Goal: Information Seeking & Learning: Learn about a topic

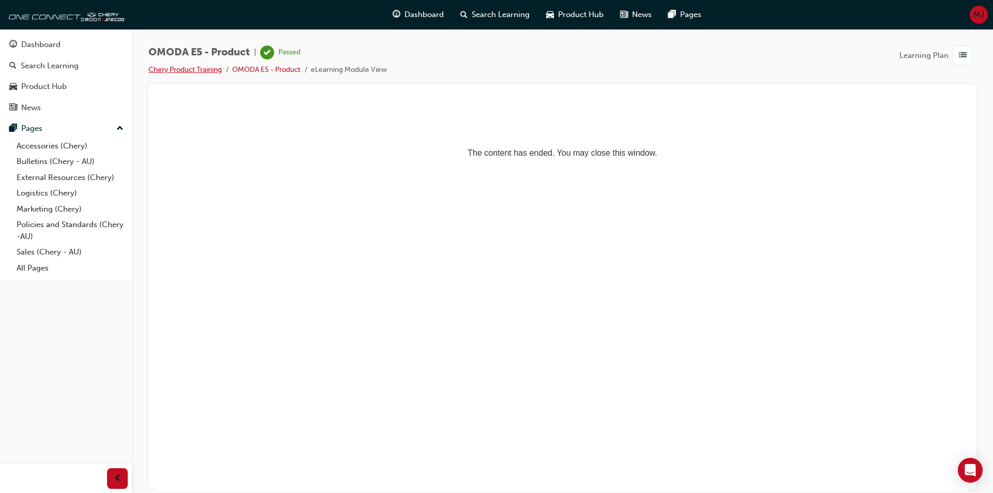
click at [169, 69] on link "Chery Product Training" at bounding box center [184, 69] width 73 height 9
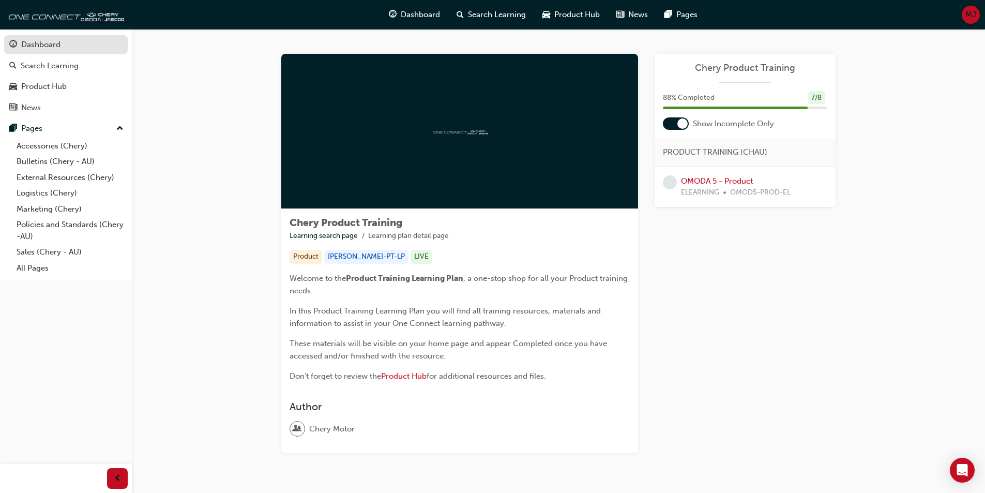
click at [54, 50] on div "Dashboard" at bounding box center [40, 45] width 39 height 12
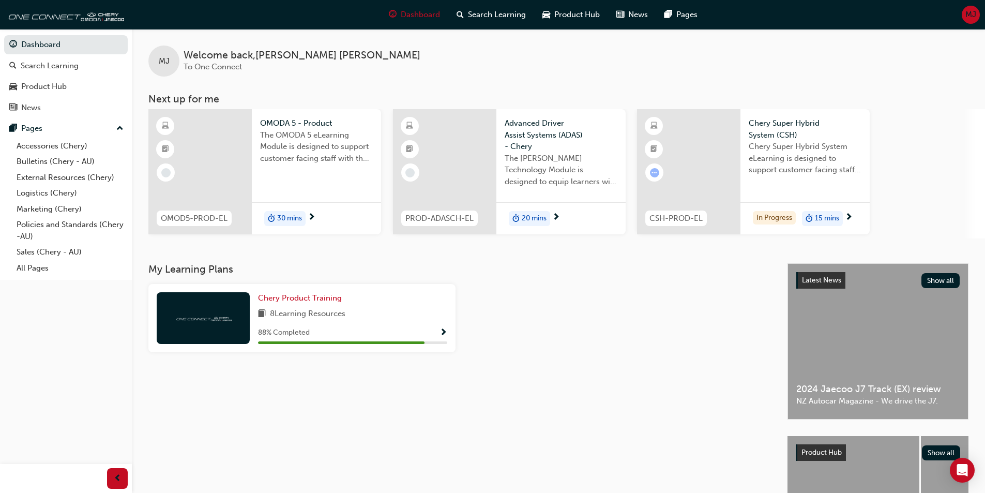
click at [444, 332] on span "Show Progress" at bounding box center [444, 332] width 8 height 9
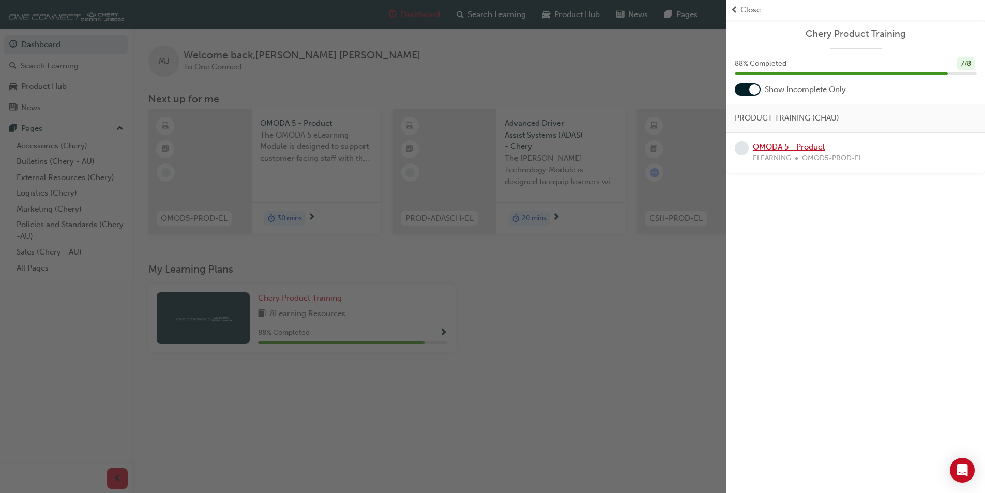
click at [796, 142] on link "OMODA 5 - Product" at bounding box center [789, 146] width 72 height 9
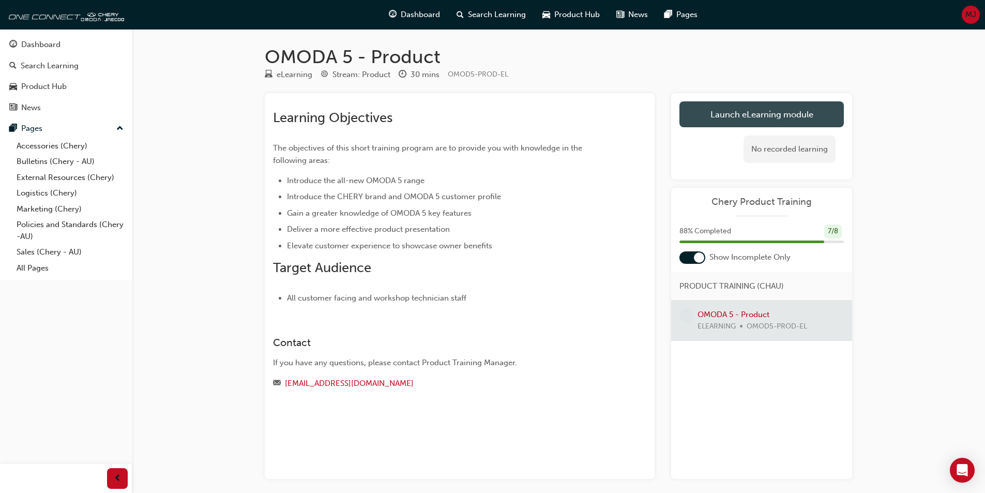
click at [775, 116] on link "Launch eLearning module" at bounding box center [761, 114] width 164 height 26
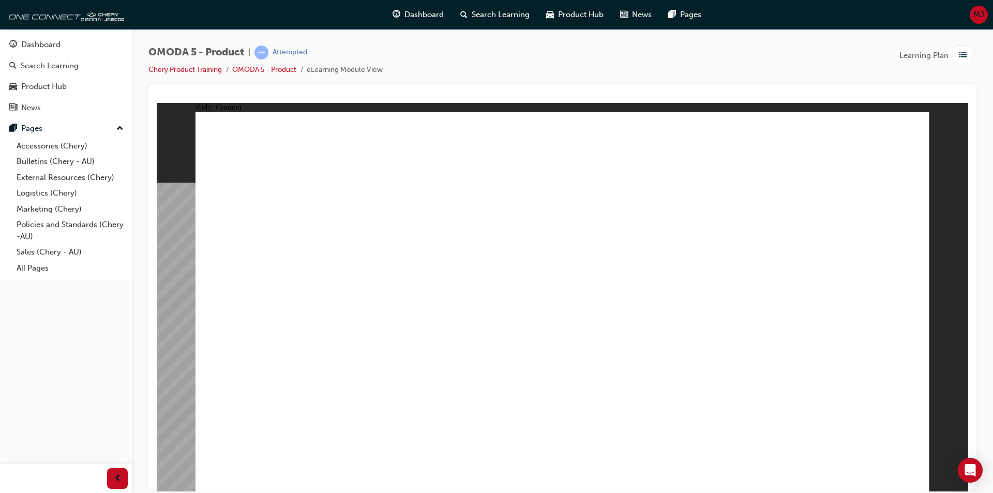
drag, startPoint x: 385, startPoint y: 250, endPoint x: 447, endPoint y: 250, distance: 62.1
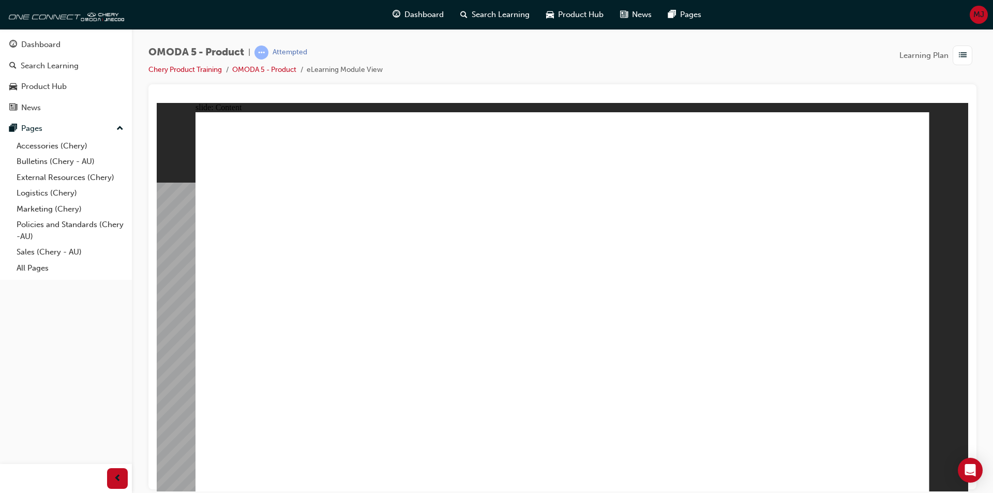
drag, startPoint x: 817, startPoint y: 385, endPoint x: 897, endPoint y: 434, distance: 93.7
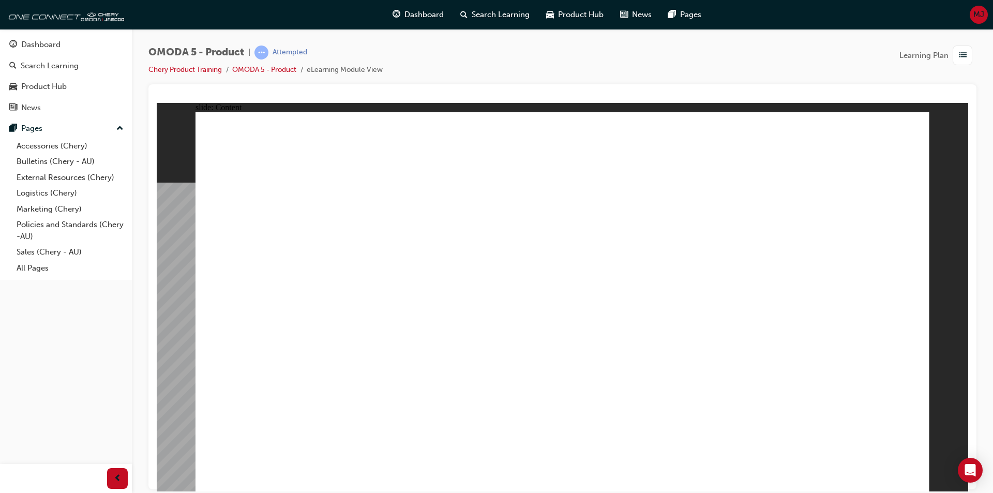
click at [157, 102] on image at bounding box center [157, 102] width 0 height 0
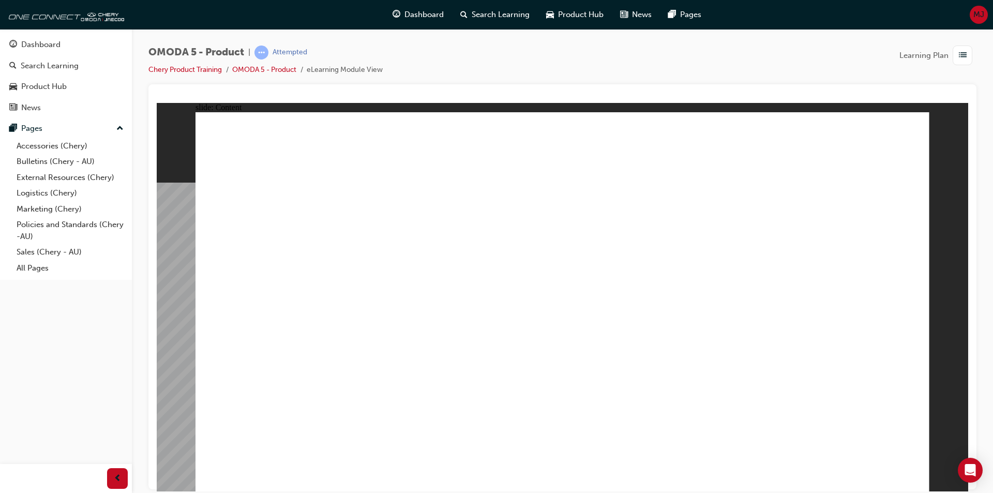
click at [157, 102] on image at bounding box center [157, 102] width 0 height 0
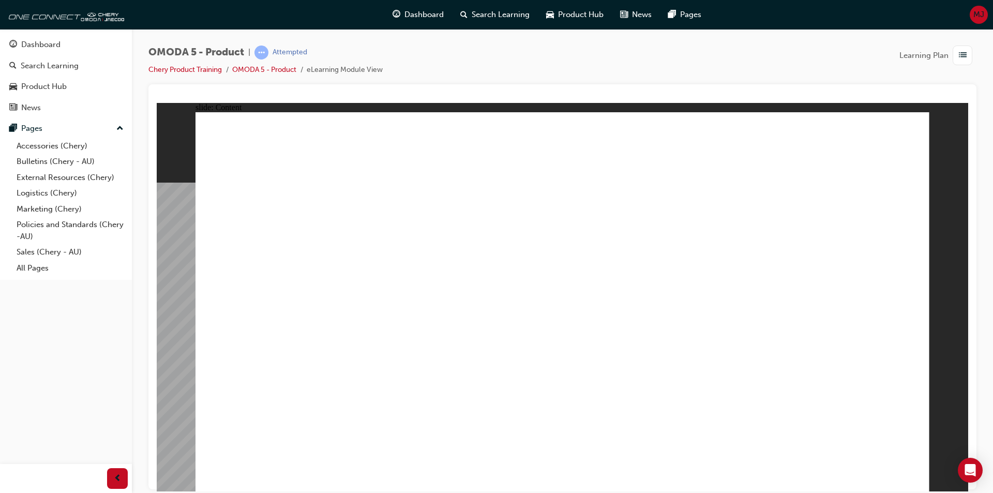
click at [157, 102] on image at bounding box center [157, 102] width 0 height 0
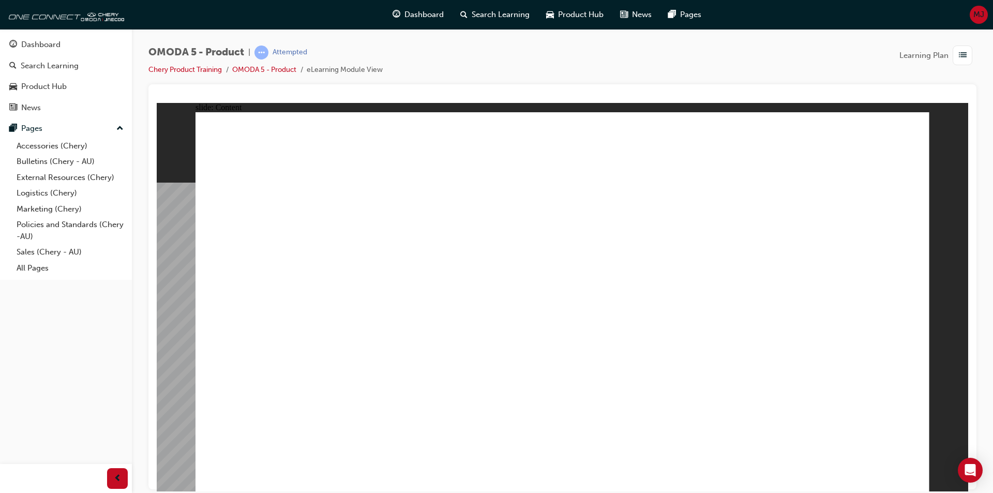
click at [157, 102] on image at bounding box center [157, 102] width 0 height 0
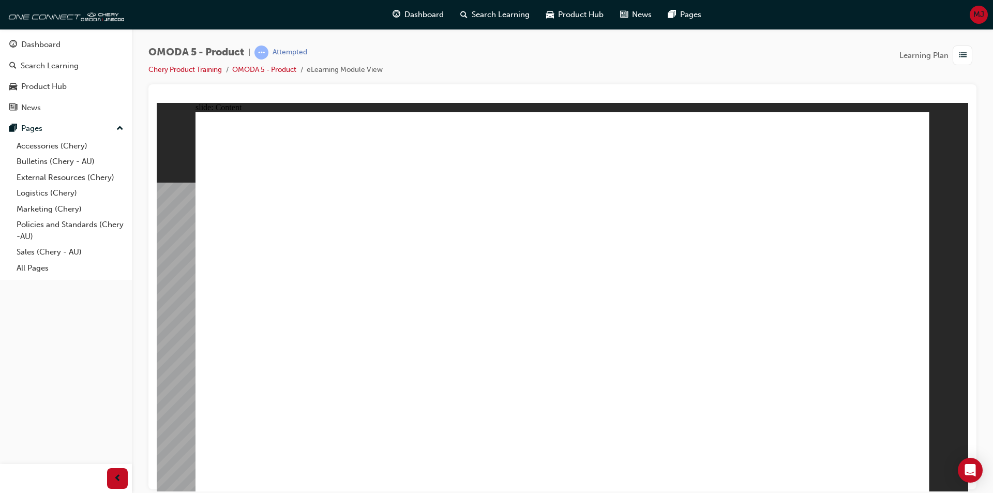
click at [157, 102] on image at bounding box center [157, 102] width 0 height 0
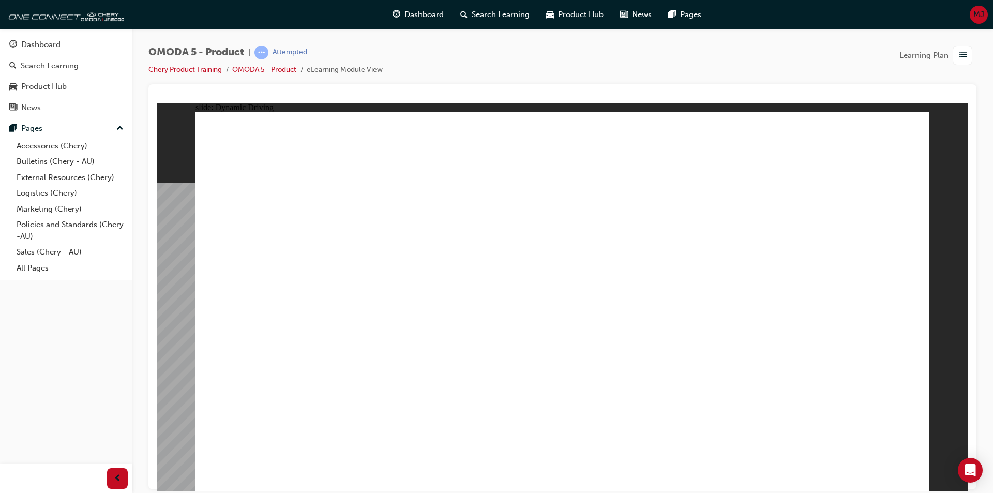
drag, startPoint x: 205, startPoint y: 338, endPoint x: 217, endPoint y: 341, distance: 11.7
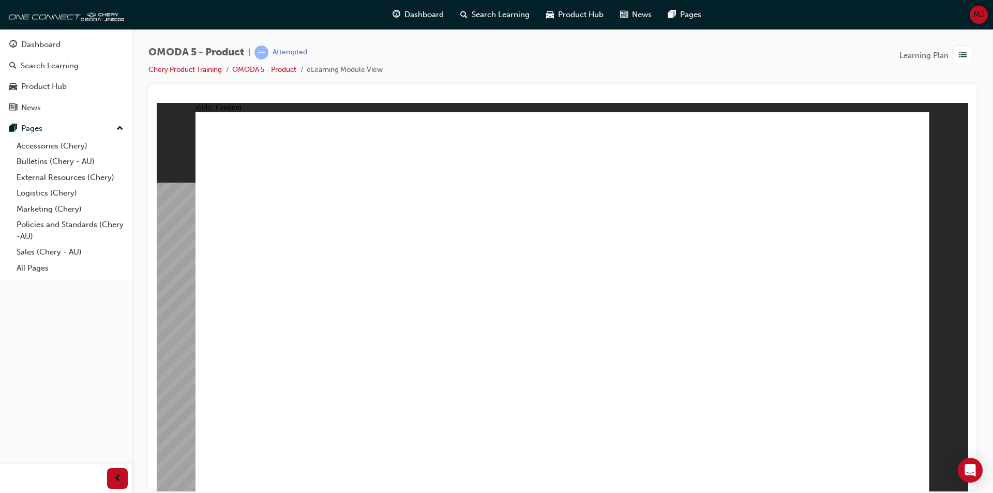
click at [157, 102] on image at bounding box center [157, 102] width 0 height 0
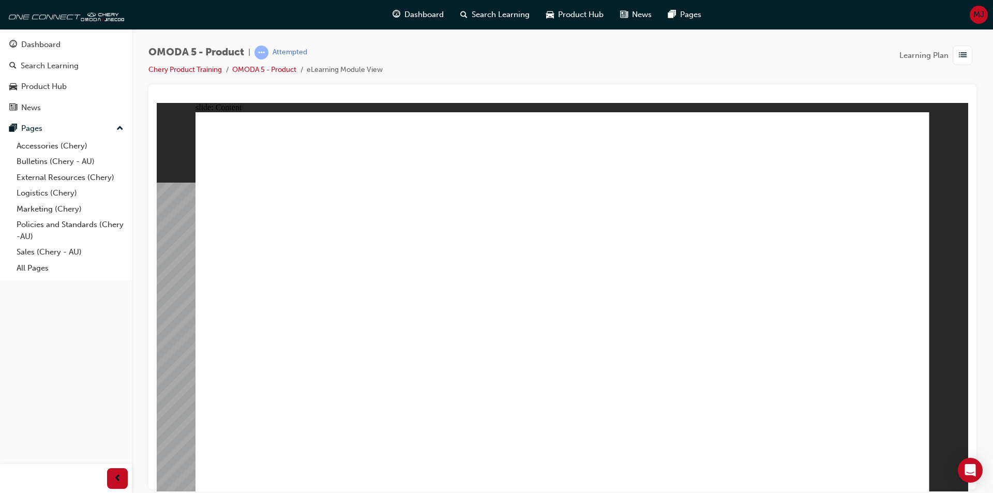
click at [157, 102] on image at bounding box center [157, 102] width 0 height 0
drag, startPoint x: 526, startPoint y: 307, endPoint x: 530, endPoint y: 294, distance: 13.4
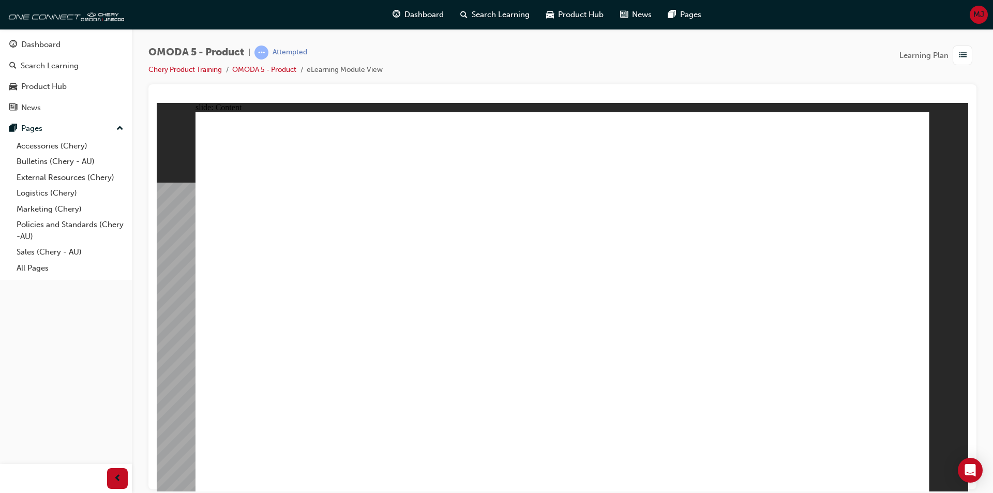
click at [157, 102] on image at bounding box center [157, 102] width 0 height 0
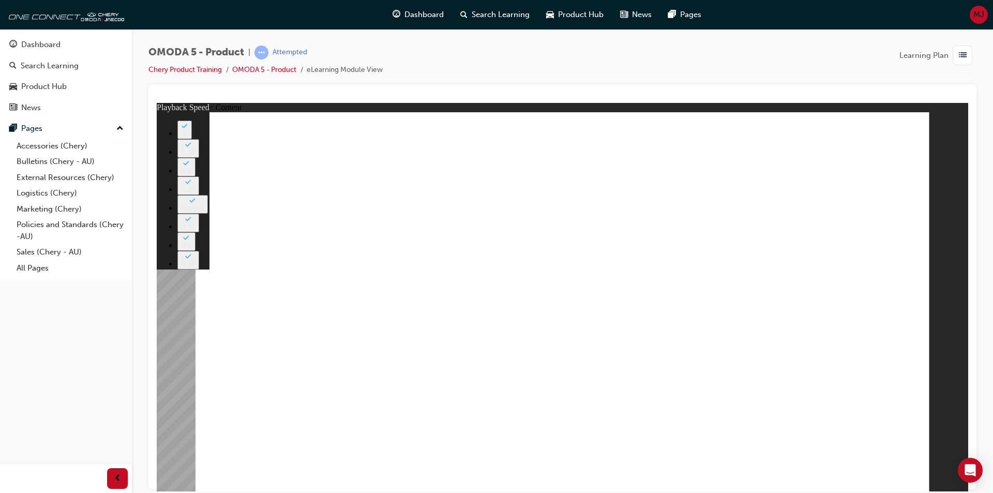
drag, startPoint x: 866, startPoint y: 361, endPoint x: 923, endPoint y: 361, distance: 56.9
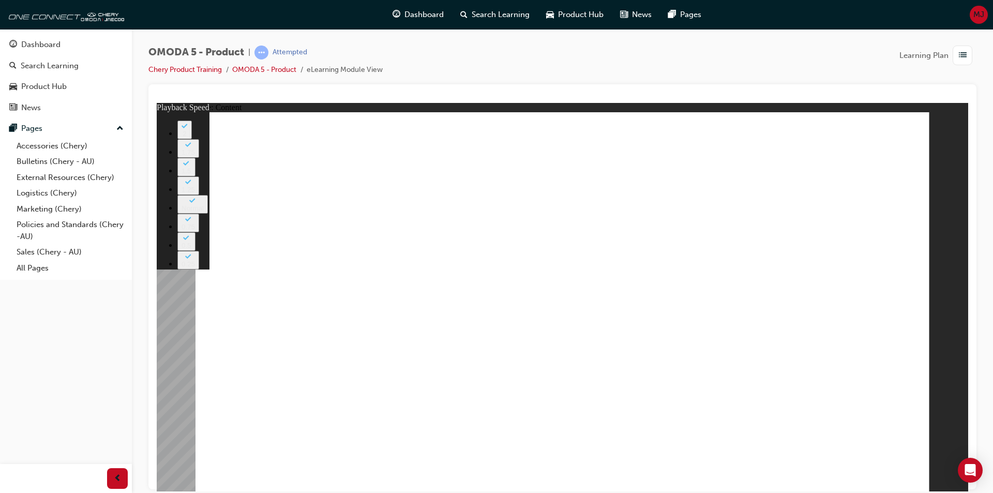
type input "0"
click at [157, 102] on image at bounding box center [157, 102] width 0 height 0
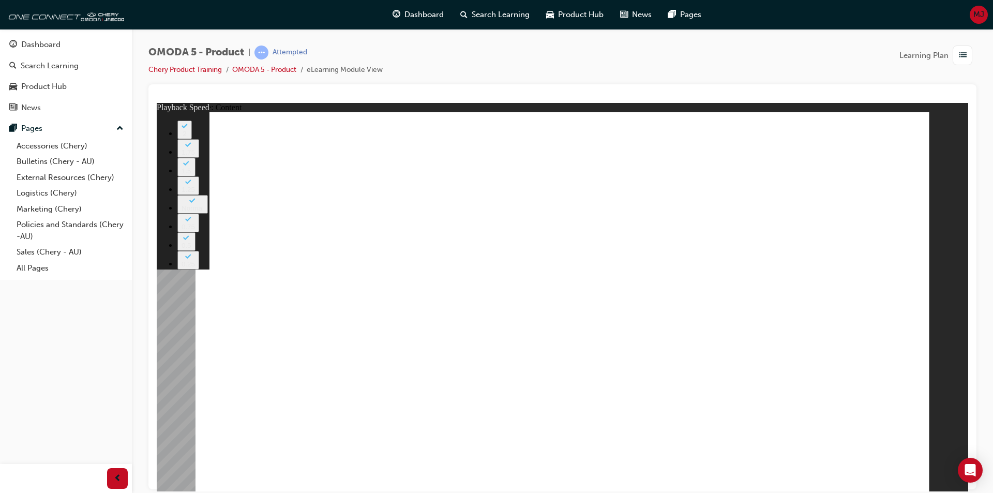
click at [157, 102] on image at bounding box center [157, 102] width 0 height 0
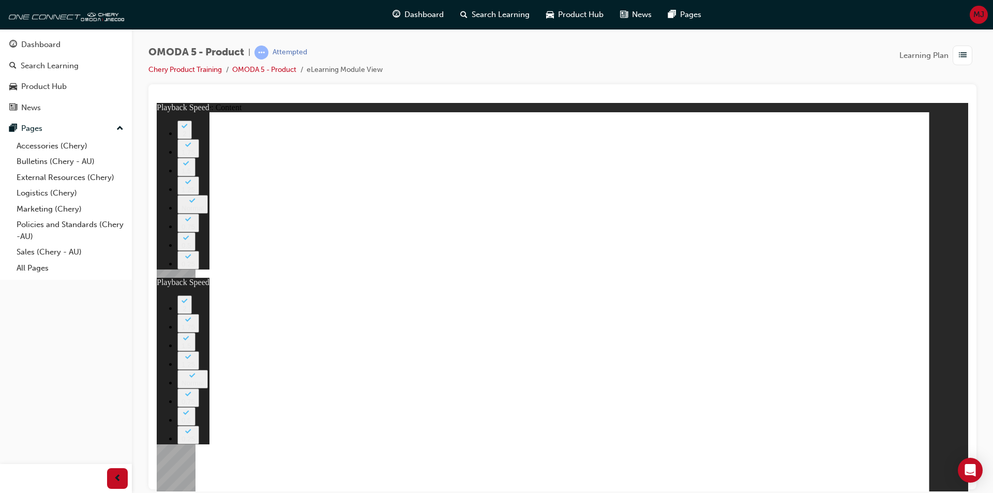
drag, startPoint x: 760, startPoint y: 362, endPoint x: 966, endPoint y: 363, distance: 206.3
click at [965, 364] on div "slide: Content Rectangle 1 Rectangle 1 close.png BLIND SPOT DETECTION Line 1 FU…" at bounding box center [562, 296] width 811 height 388
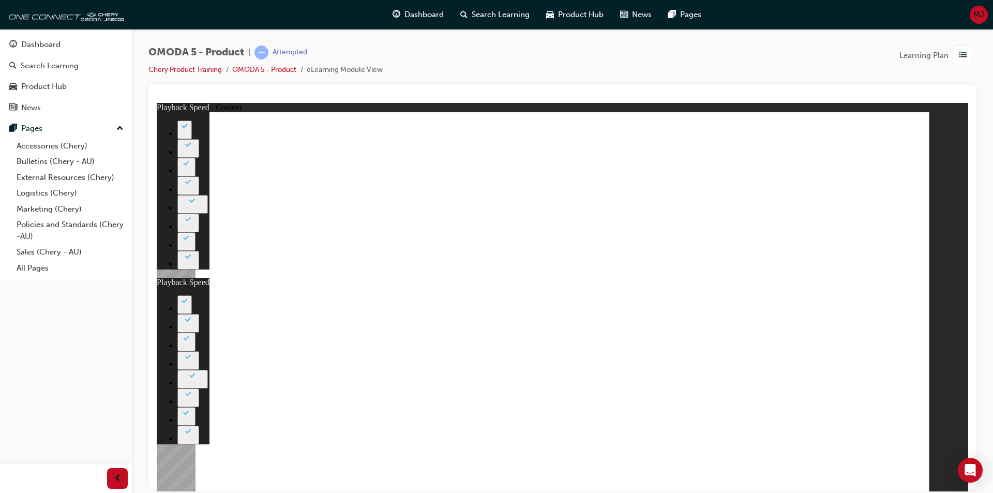
drag, startPoint x: 889, startPoint y: 139, endPoint x: 904, endPoint y: 125, distance: 20.1
click at [157, 102] on image at bounding box center [157, 102] width 0 height 0
type input "0"
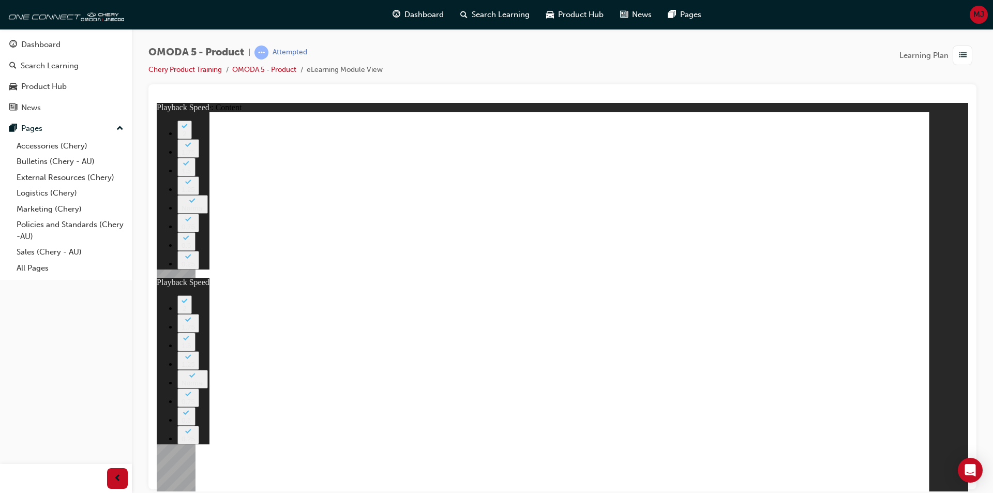
click at [157, 102] on image at bounding box center [157, 102] width 0 height 0
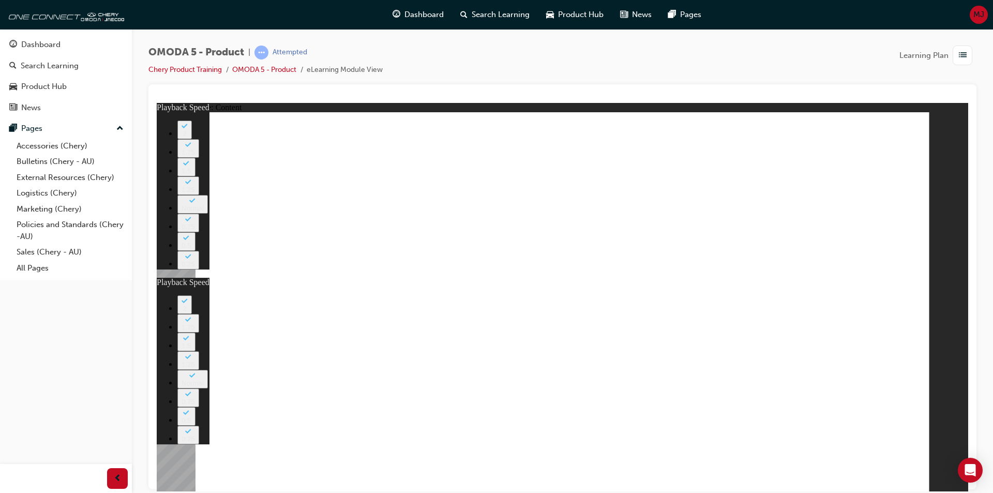
drag, startPoint x: 450, startPoint y: 188, endPoint x: 411, endPoint y: 192, distance: 39.5
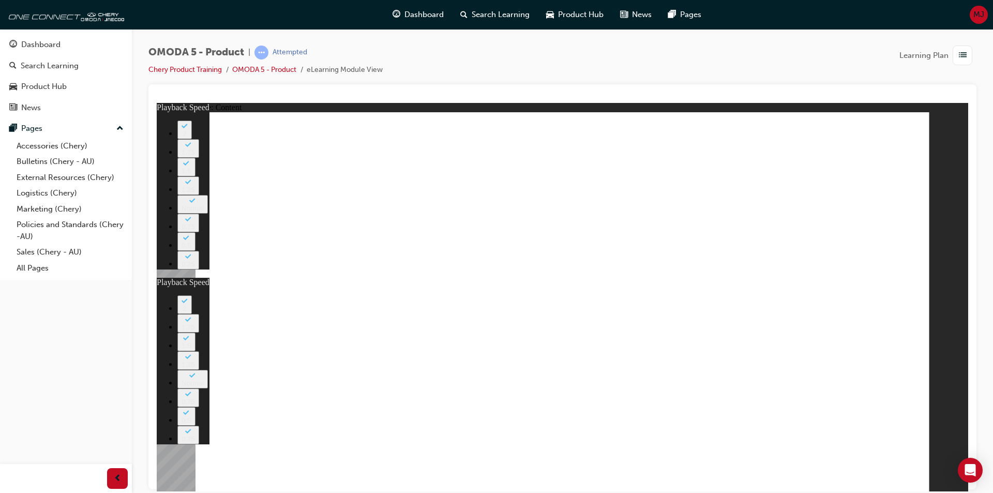
click at [157, 102] on image at bounding box center [157, 102] width 0 height 0
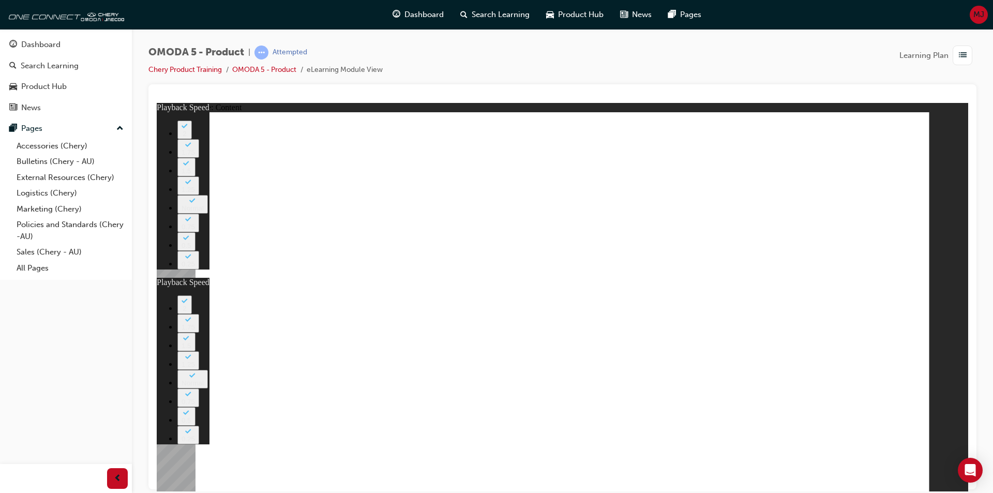
click at [157, 102] on image at bounding box center [157, 102] width 0 height 0
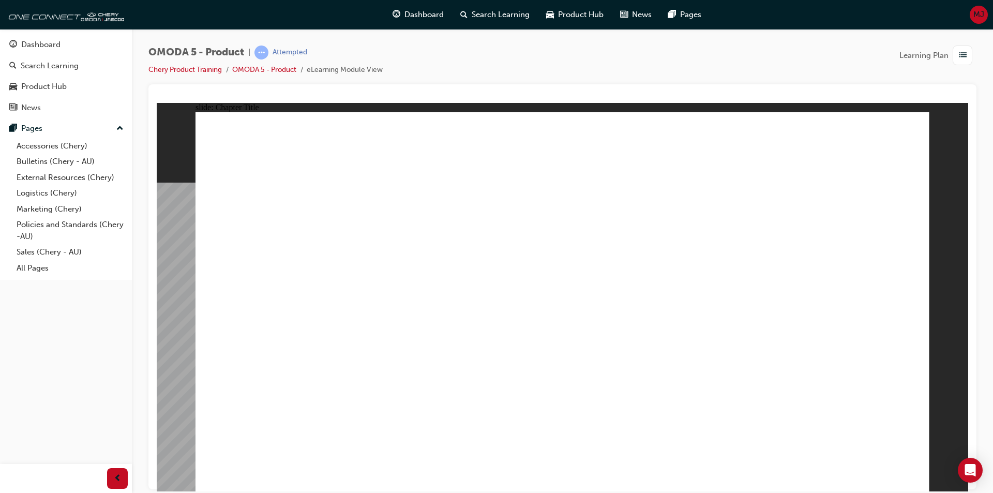
click at [157, 102] on image at bounding box center [157, 102] width 0 height 0
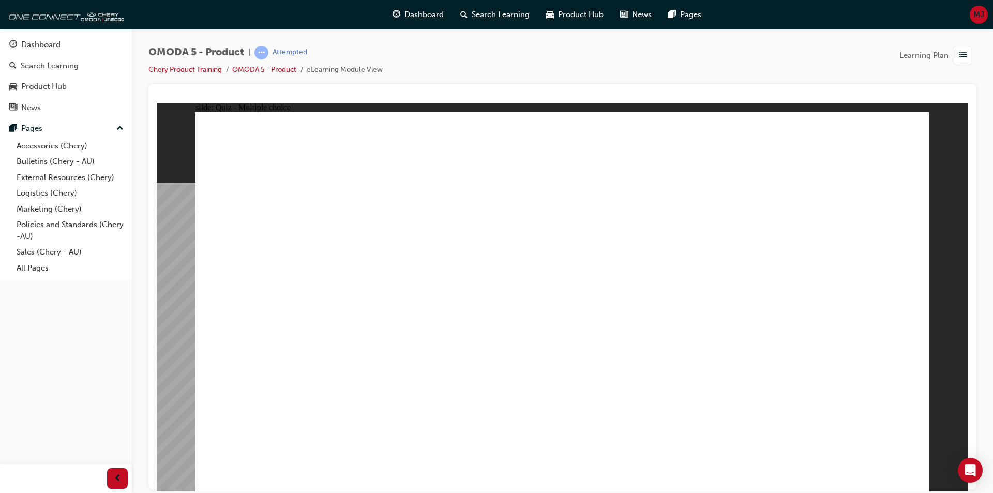
drag, startPoint x: 341, startPoint y: 234, endPoint x: 397, endPoint y: 235, distance: 55.9
radio input "false"
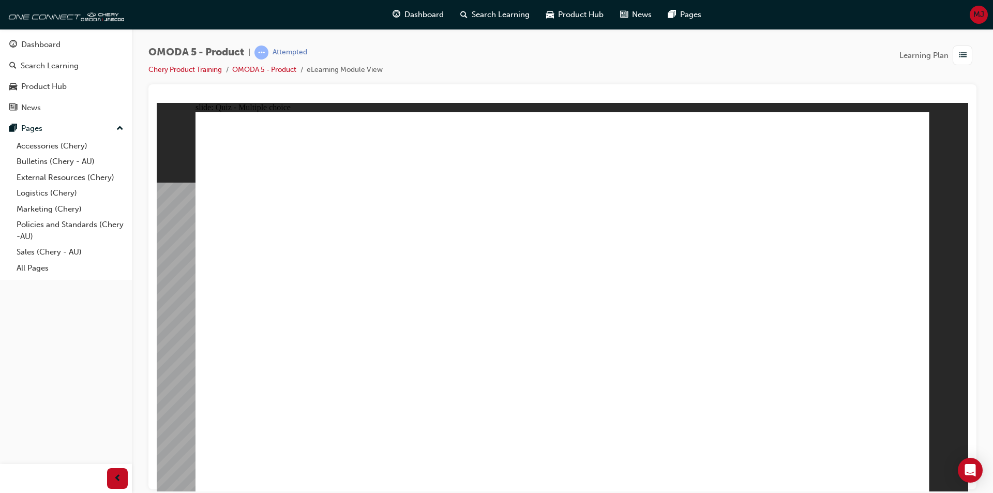
radio input "false"
radio input "true"
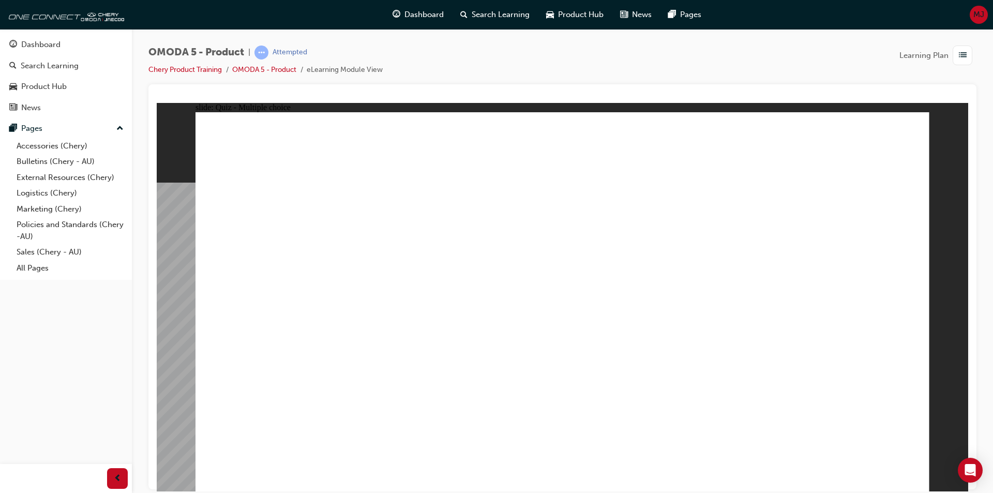
radio input "true"
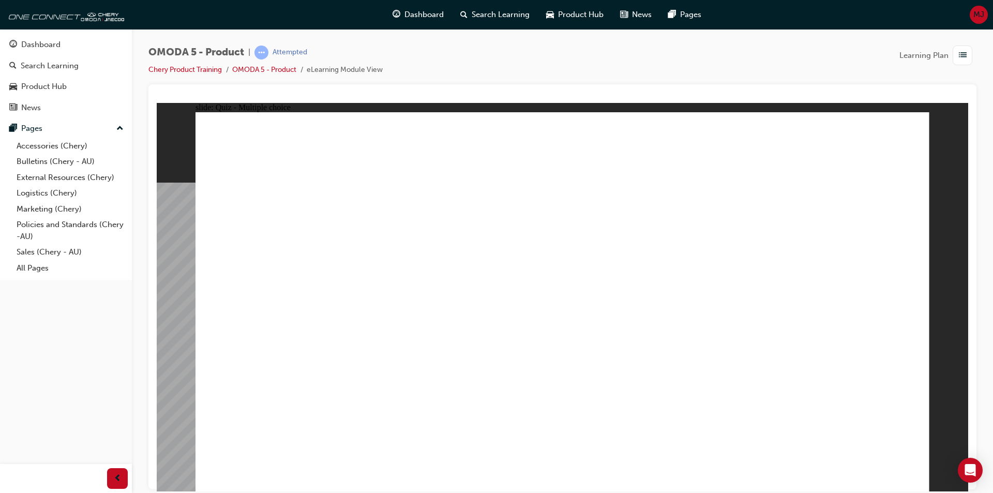
radio input "true"
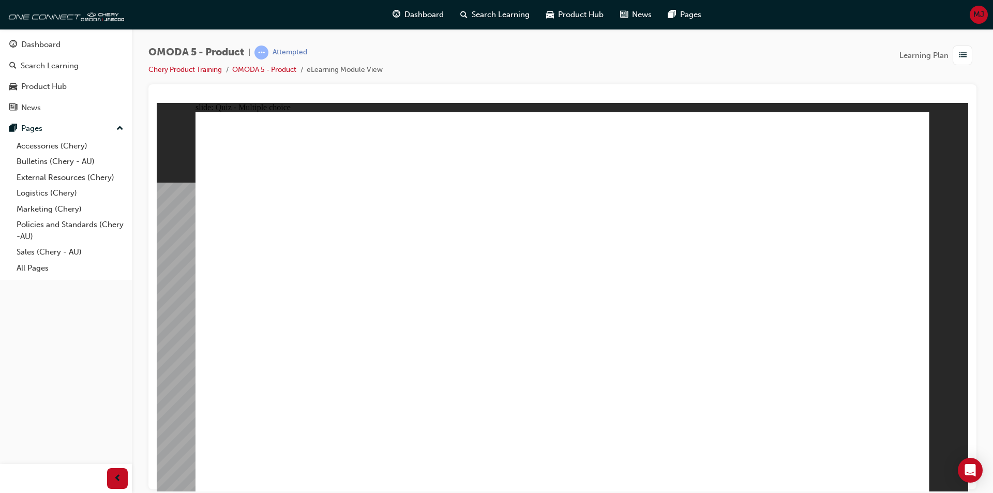
radio input "true"
drag, startPoint x: 446, startPoint y: 372, endPoint x: 454, endPoint y: 369, distance: 8.4
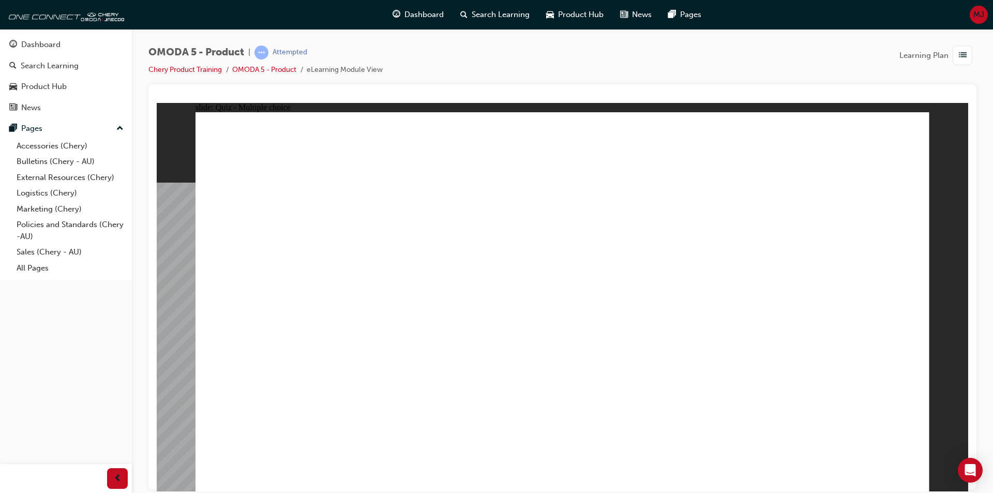
drag, startPoint x: 561, startPoint y: 292, endPoint x: 582, endPoint y: 385, distance: 96.1
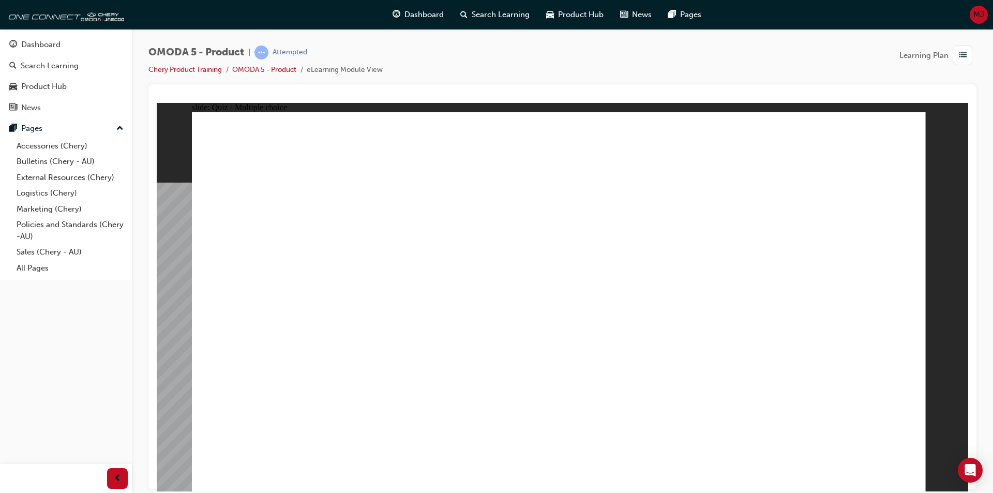
drag, startPoint x: 536, startPoint y: 354, endPoint x: 537, endPoint y: 365, distance: 11.4
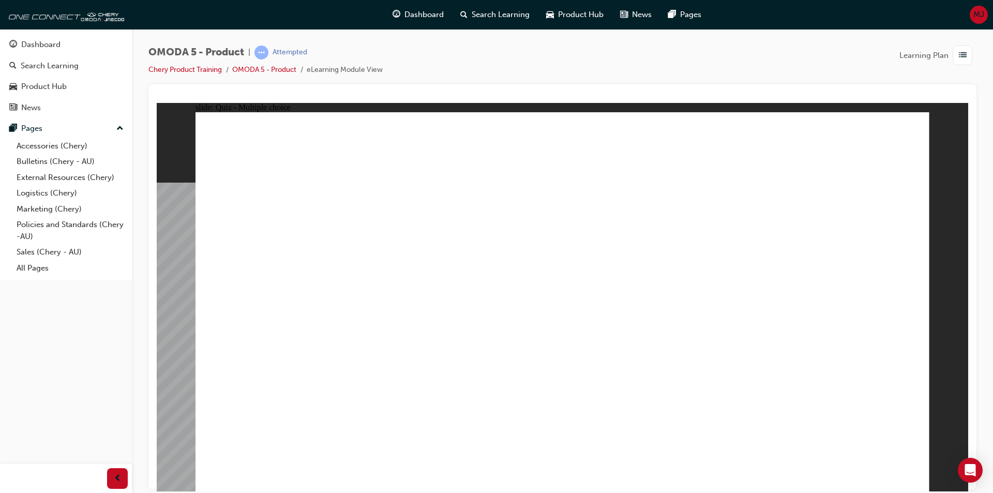
radio input "true"
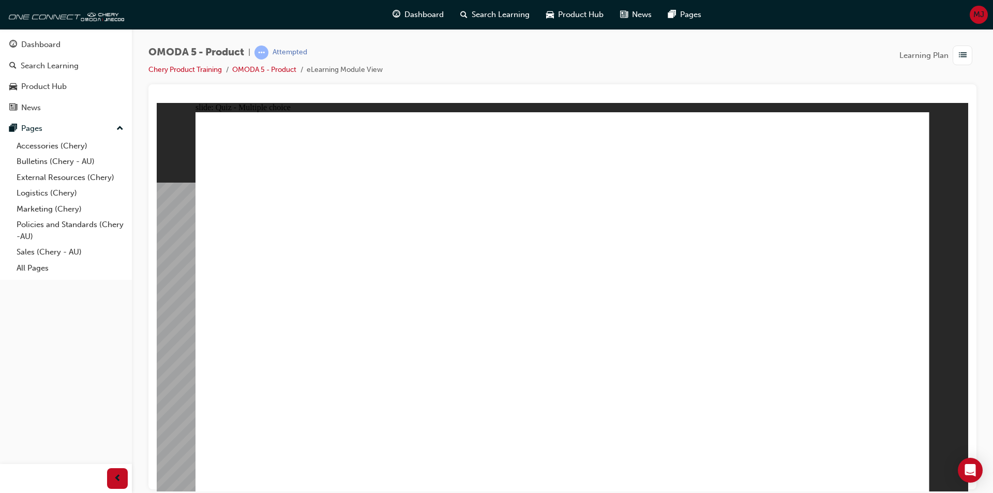
drag, startPoint x: 640, startPoint y: 185, endPoint x: 610, endPoint y: 343, distance: 160.5
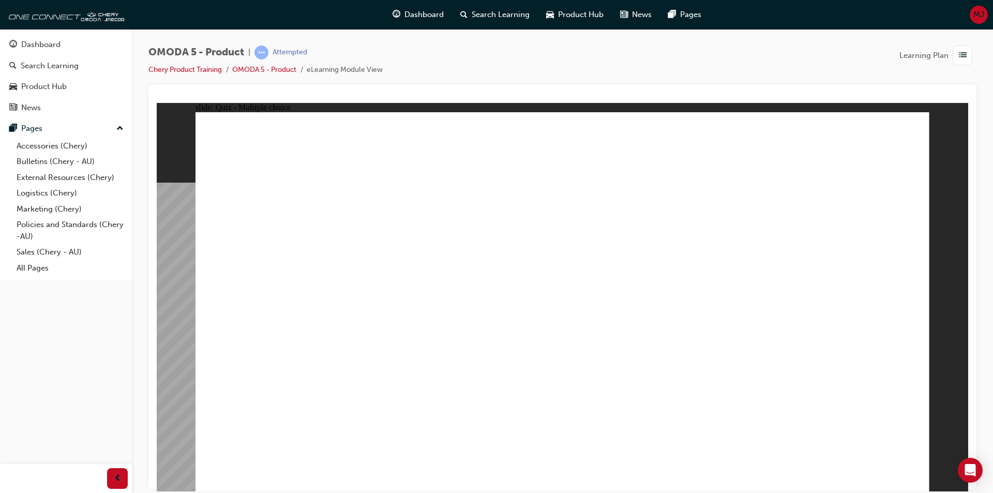
radio input "true"
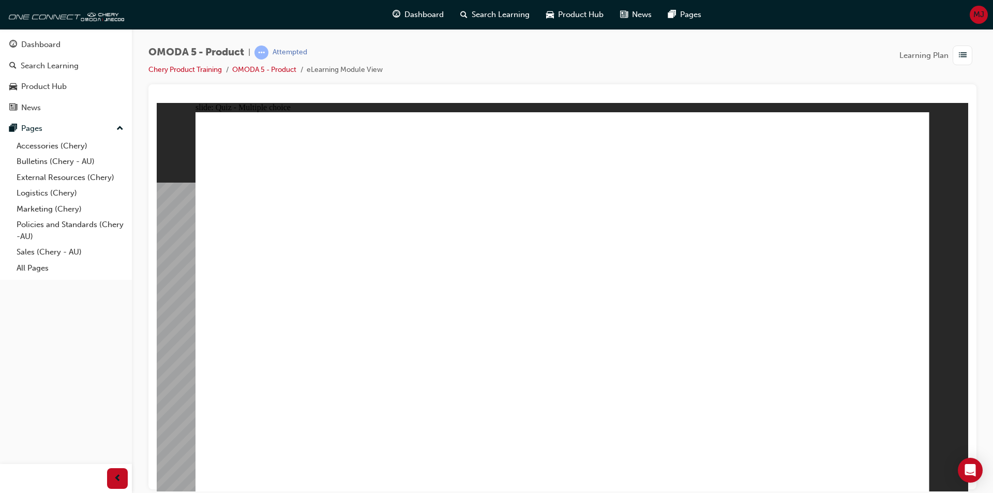
drag, startPoint x: 658, startPoint y: 227, endPoint x: 414, endPoint y: 313, distance: 258.2
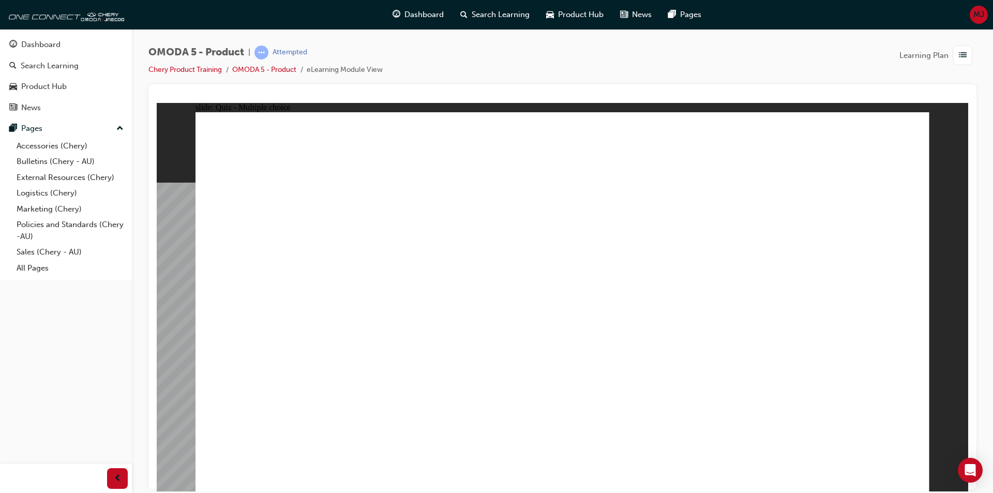
radio input "false"
radio input "true"
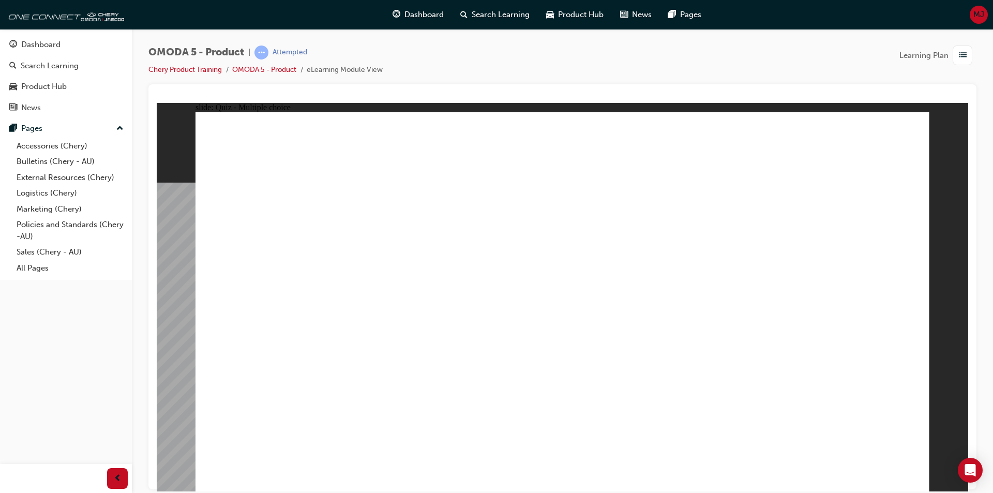
radio input "true"
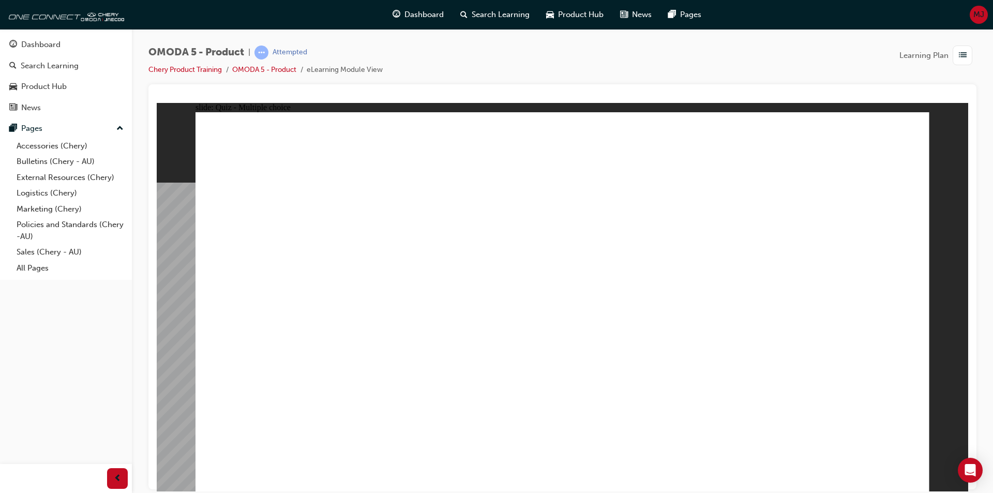
radio input "true"
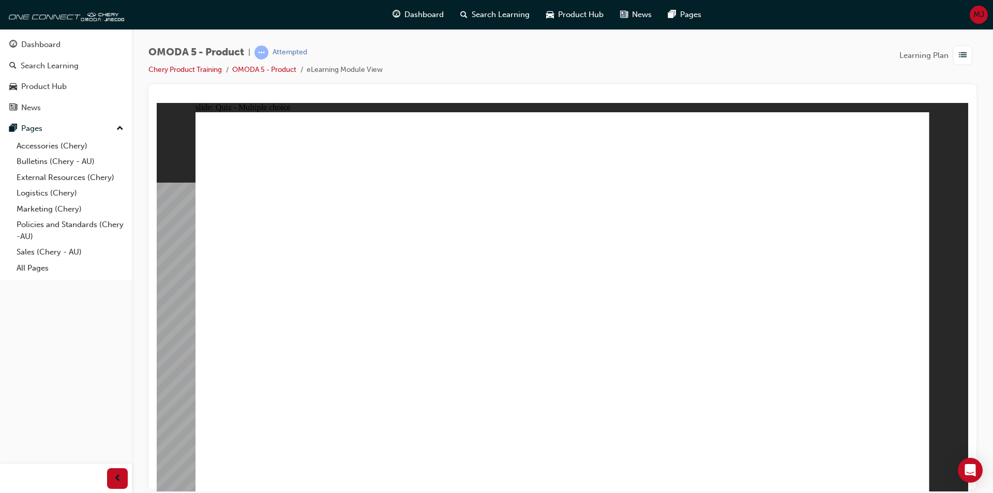
radio input "true"
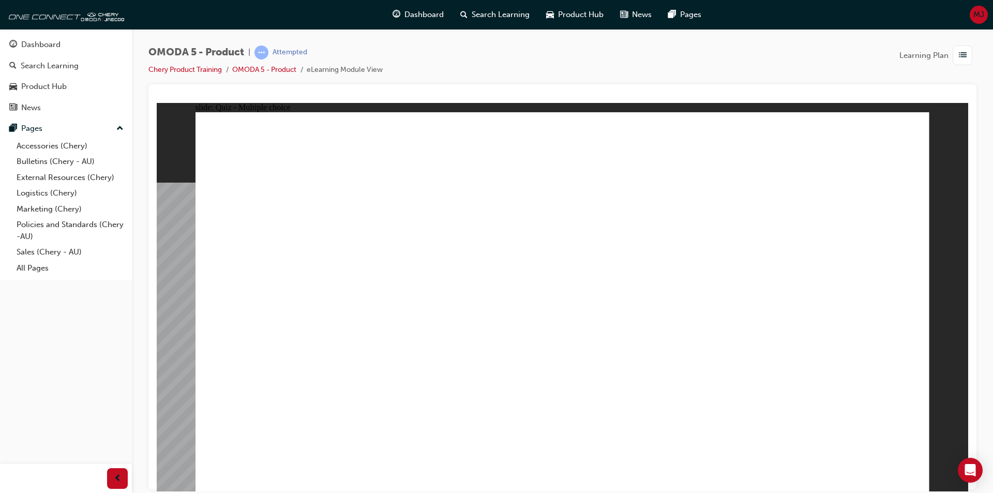
radio input "true"
drag, startPoint x: 550, startPoint y: 213, endPoint x: 278, endPoint y: 374, distance: 316.9
drag, startPoint x: 566, startPoint y: 244, endPoint x: 433, endPoint y: 374, distance: 185.7
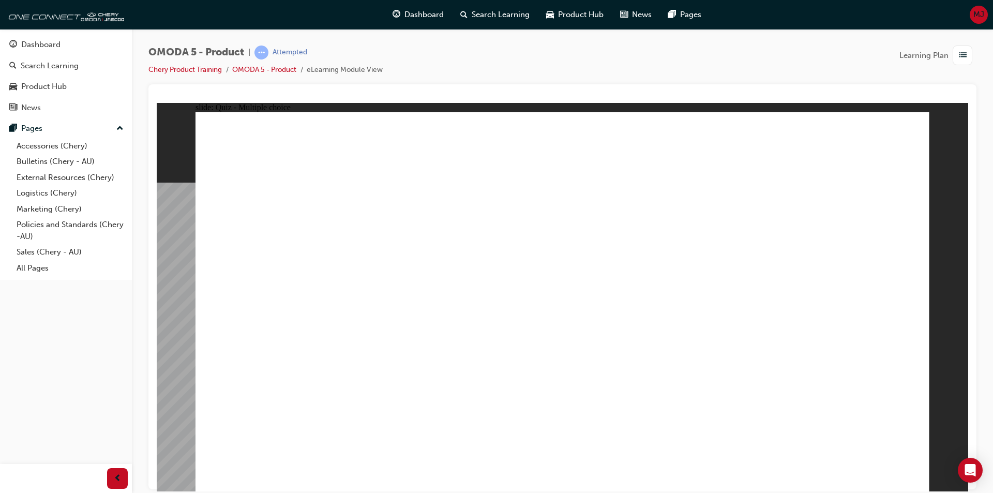
drag, startPoint x: 701, startPoint y: 133, endPoint x: 729, endPoint y: 373, distance: 241.6
drag, startPoint x: 714, startPoint y: 296, endPoint x: 581, endPoint y: 374, distance: 153.9
drag, startPoint x: 552, startPoint y: 286, endPoint x: 416, endPoint y: 389, distance: 170.8
drag, startPoint x: 712, startPoint y: 243, endPoint x: 299, endPoint y: 369, distance: 431.5
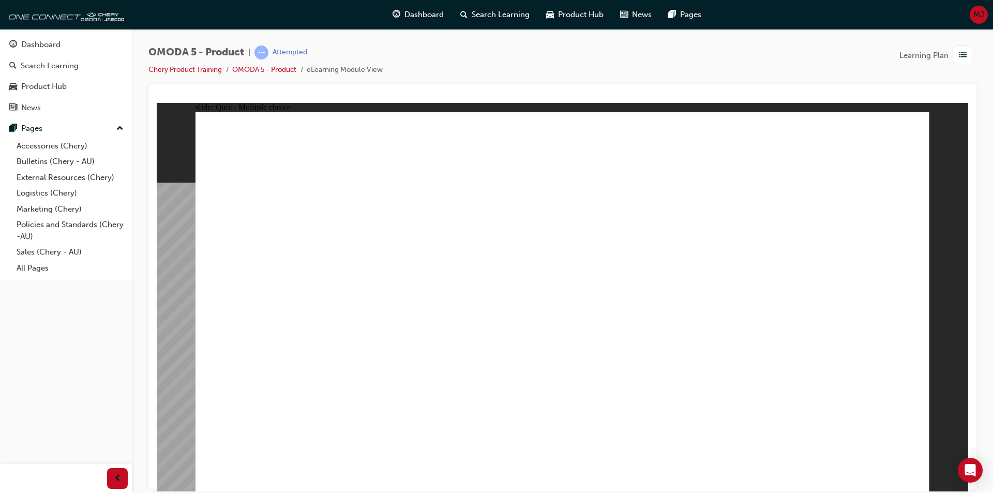
drag, startPoint x: 703, startPoint y: 170, endPoint x: 288, endPoint y: 373, distance: 462.5
drag, startPoint x: 588, startPoint y: 174, endPoint x: 464, endPoint y: 379, distance: 238.7
drag, startPoint x: 854, startPoint y: 248, endPoint x: 477, endPoint y: 306, distance: 381.4
drag, startPoint x: 833, startPoint y: 179, endPoint x: 593, endPoint y: 371, distance: 307.5
drag, startPoint x: 846, startPoint y: 213, endPoint x: 619, endPoint y: 353, distance: 266.8
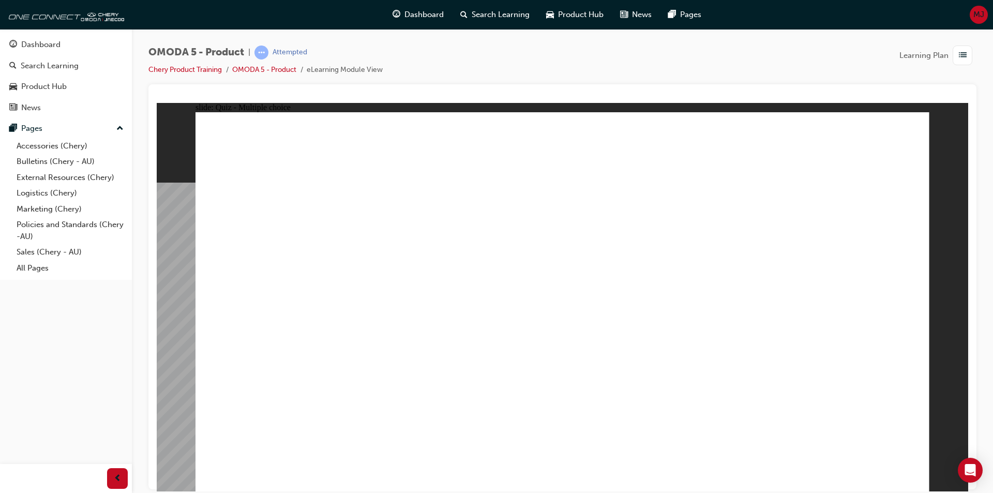
drag, startPoint x: 703, startPoint y: 215, endPoint x: 441, endPoint y: 371, distance: 305.6
drag, startPoint x: 874, startPoint y: 134, endPoint x: 479, endPoint y: 364, distance: 456.7
drag, startPoint x: 578, startPoint y: 141, endPoint x: 274, endPoint y: 384, distance: 389.2
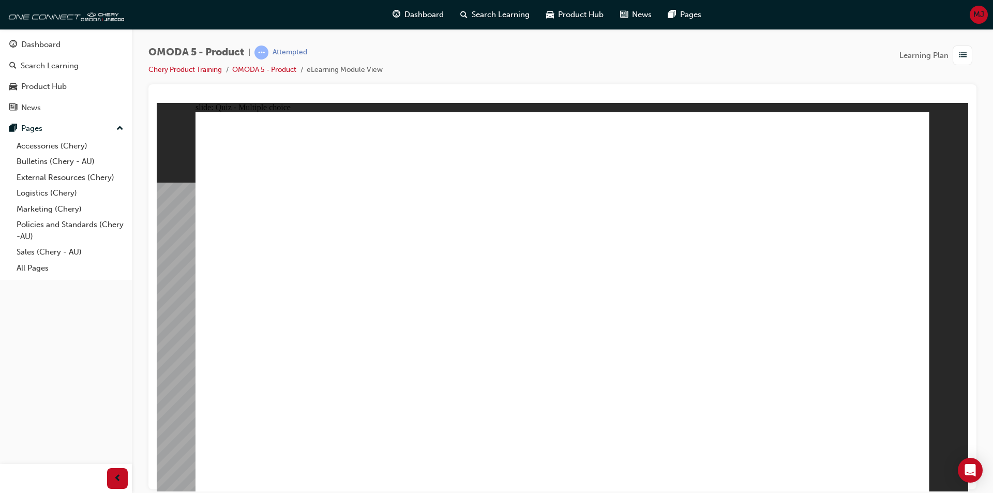
radio input "true"
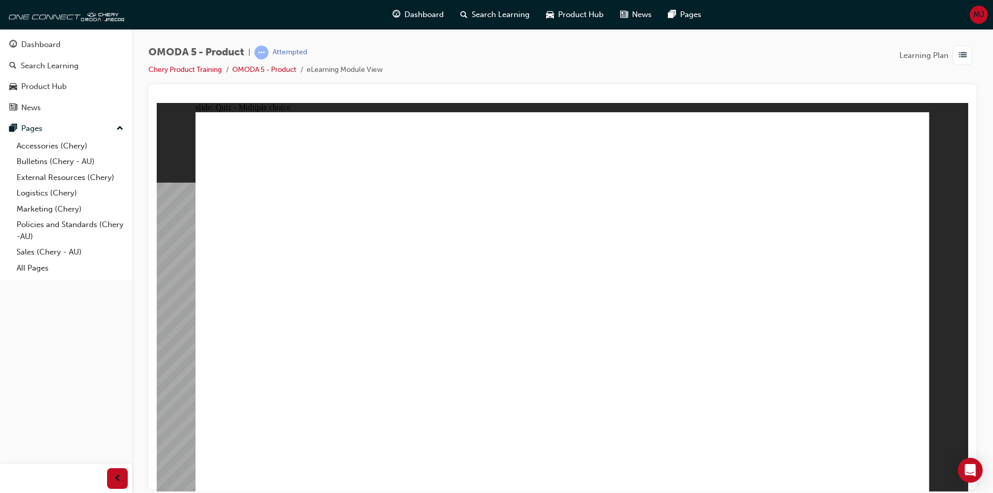
drag, startPoint x: 627, startPoint y: 279, endPoint x: 618, endPoint y: 355, distance: 77.0
drag, startPoint x: 635, startPoint y: 245, endPoint x: 613, endPoint y: 223, distance: 31.1
drag, startPoint x: 783, startPoint y: 250, endPoint x: 263, endPoint y: 352, distance: 529.5
drag, startPoint x: 633, startPoint y: 245, endPoint x: 440, endPoint y: 336, distance: 213.7
drag, startPoint x: 490, startPoint y: 328, endPoint x: 735, endPoint y: 336, distance: 244.7
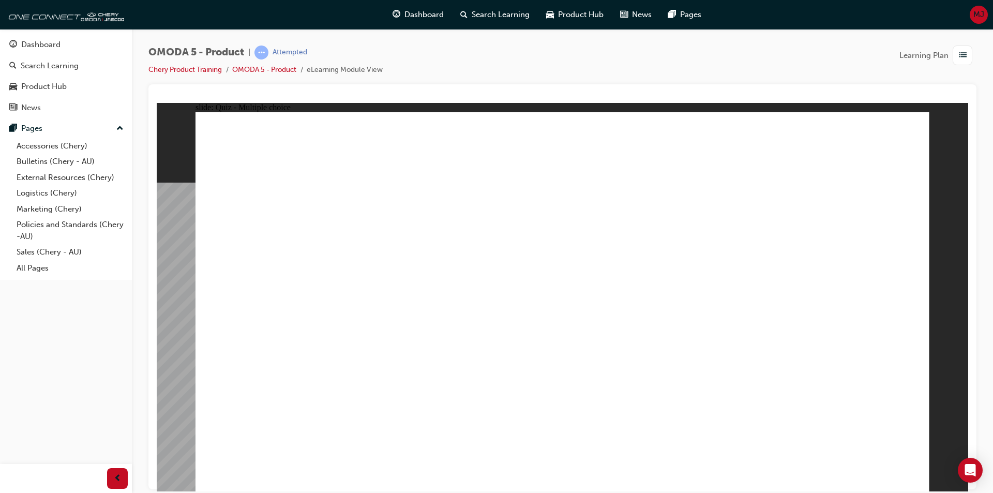
drag, startPoint x: 762, startPoint y: 340, endPoint x: 657, endPoint y: 195, distance: 179.1
drag, startPoint x: 749, startPoint y: 320, endPoint x: 699, endPoint y: 309, distance: 51.8
drag, startPoint x: 660, startPoint y: 248, endPoint x: 457, endPoint y: 348, distance: 226.2
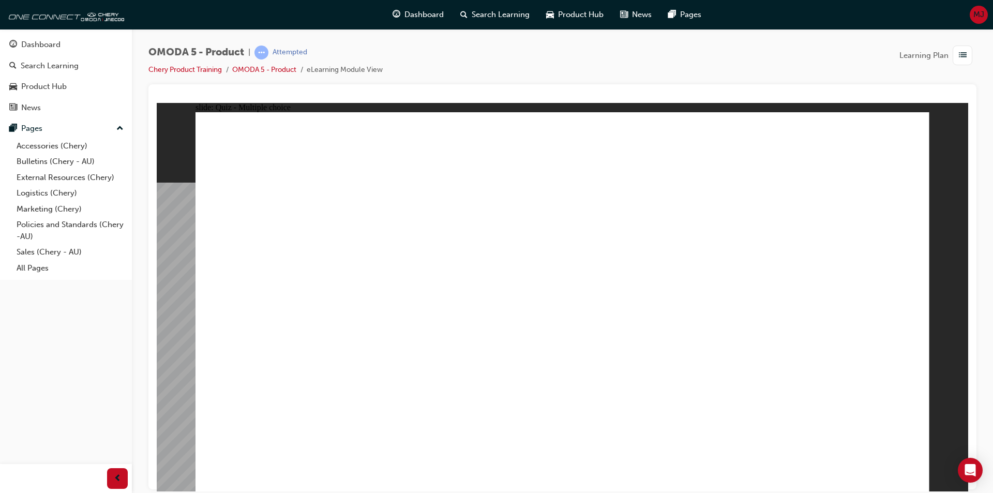
radio input "true"
drag, startPoint x: 517, startPoint y: 344, endPoint x: 503, endPoint y: 359, distance: 20.5
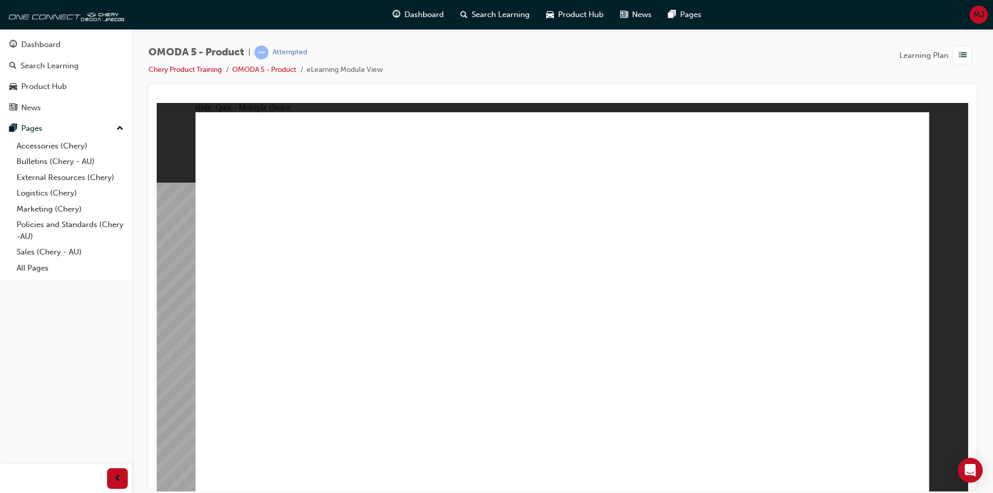
drag, startPoint x: 795, startPoint y: 145, endPoint x: 336, endPoint y: 325, distance: 493.2
drag, startPoint x: 683, startPoint y: 263, endPoint x: 417, endPoint y: 296, distance: 267.8
drag, startPoint x: 537, startPoint y: 249, endPoint x: 505, endPoint y: 266, distance: 36.5
drag, startPoint x: 886, startPoint y: 446, endPoint x: 886, endPoint y: 441, distance: 5.7
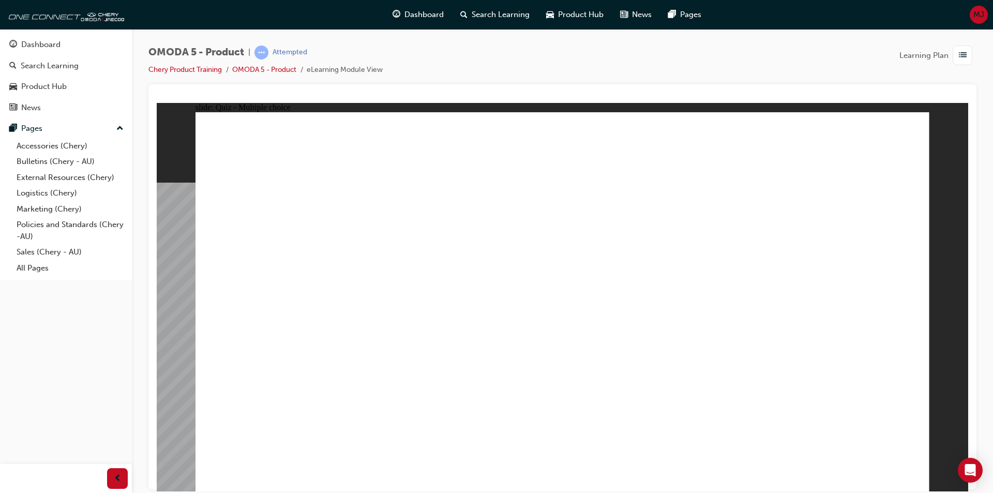
radio input "true"
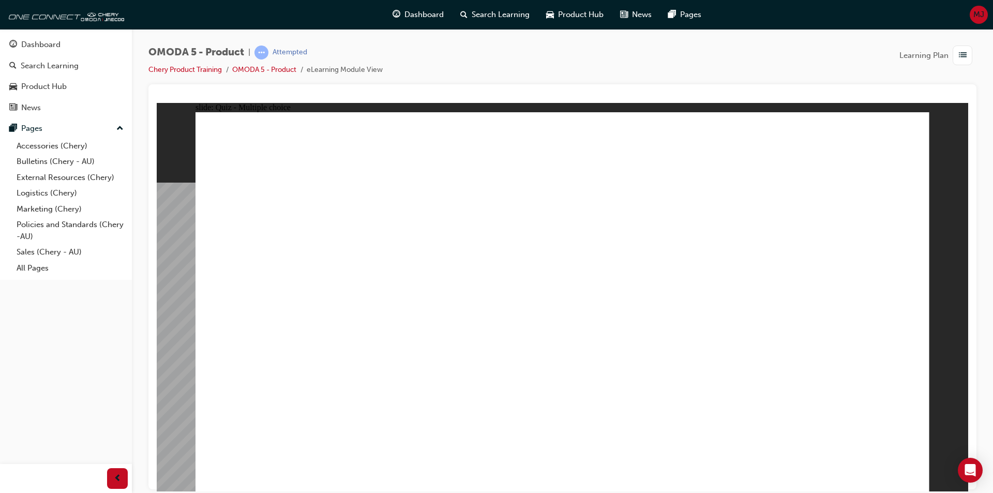
radio input "true"
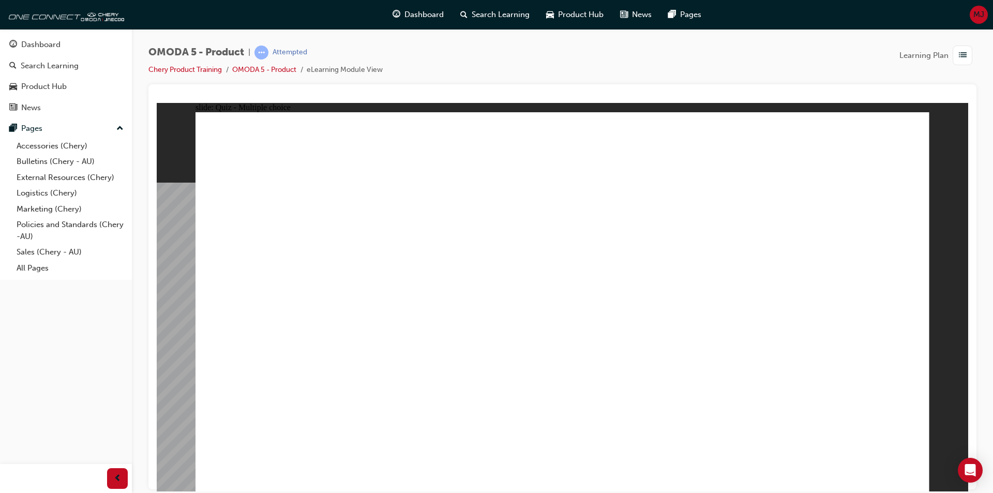
radio input "true"
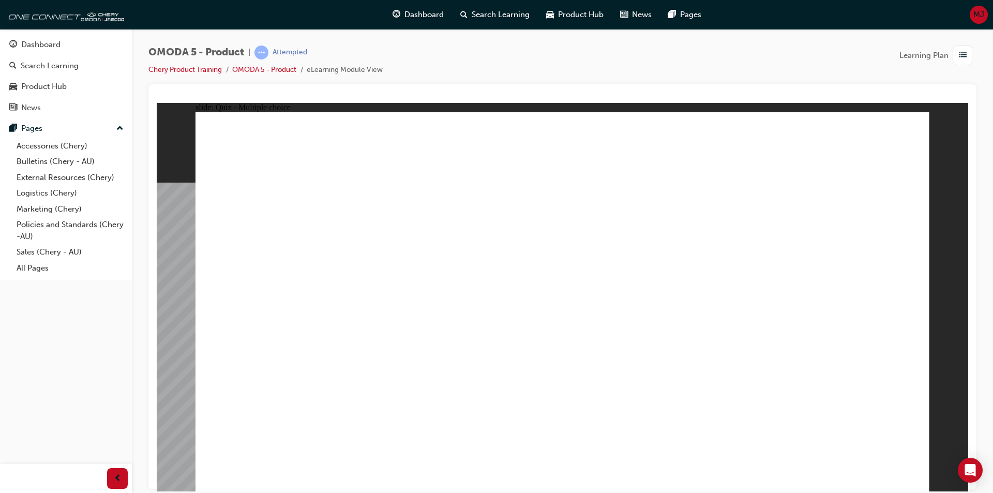
radio input "true"
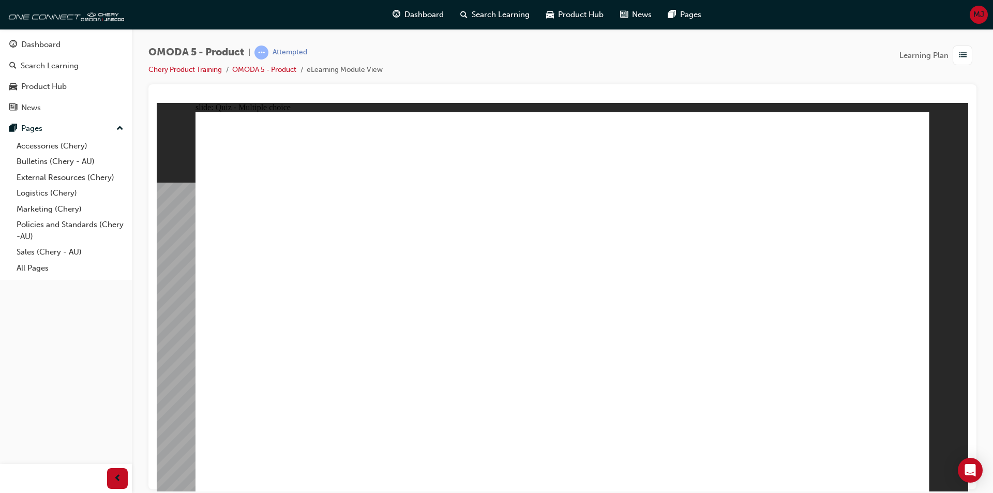
radio input "true"
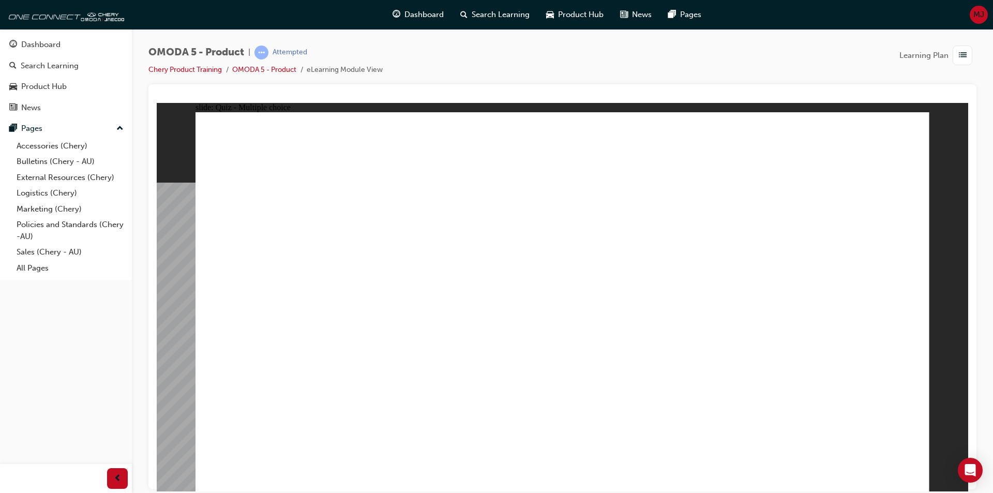
drag, startPoint x: 562, startPoint y: 245, endPoint x: 459, endPoint y: 346, distance: 144.4
drag, startPoint x: 570, startPoint y: 286, endPoint x: 439, endPoint y: 370, distance: 156.1
drag, startPoint x: 727, startPoint y: 285, endPoint x: 604, endPoint y: 376, distance: 152.2
drag, startPoint x: 611, startPoint y: 310, endPoint x: 579, endPoint y: 305, distance: 31.9
drag, startPoint x: 688, startPoint y: 211, endPoint x: 437, endPoint y: 373, distance: 298.9
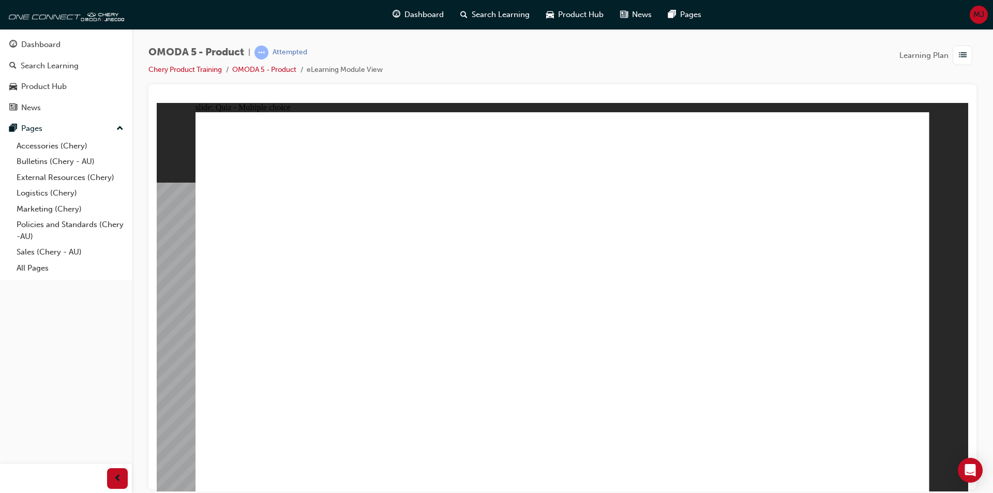
drag, startPoint x: 843, startPoint y: 173, endPoint x: 639, endPoint y: 351, distance: 270.8
drag, startPoint x: 834, startPoint y: 255, endPoint x: 334, endPoint y: 369, distance: 512.3
drag, startPoint x: 807, startPoint y: 135, endPoint x: 417, endPoint y: 377, distance: 459.6
drag, startPoint x: 572, startPoint y: 179, endPoint x: 442, endPoint y: 384, distance: 243.0
drag, startPoint x: 555, startPoint y: 130, endPoint x: 311, endPoint y: 327, distance: 313.3
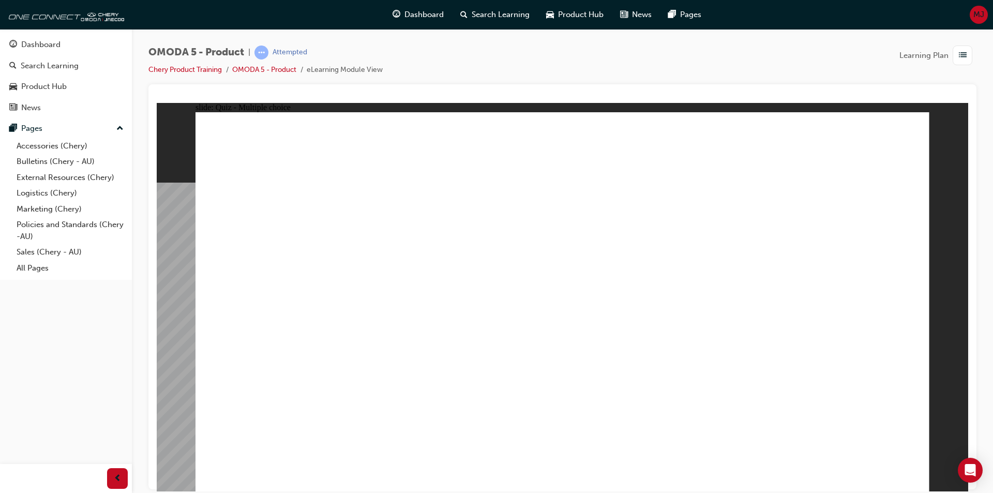
drag, startPoint x: 708, startPoint y: 136, endPoint x: 441, endPoint y: 371, distance: 355.4
drag, startPoint x: 832, startPoint y: 203, endPoint x: 743, endPoint y: 342, distance: 165.4
drag, startPoint x: 716, startPoint y: 174, endPoint x: 292, endPoint y: 381, distance: 471.1
drag, startPoint x: 599, startPoint y: 207, endPoint x: 511, endPoint y: 373, distance: 187.8
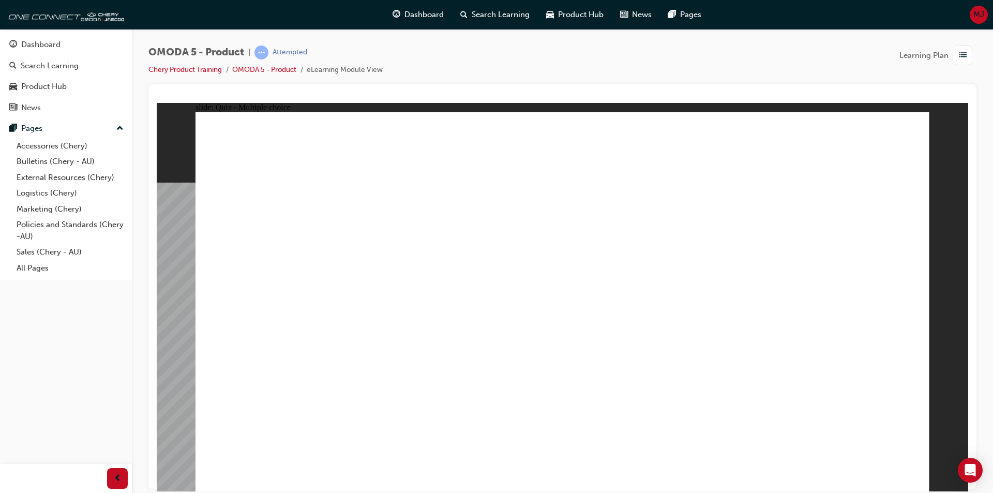
radio input "true"
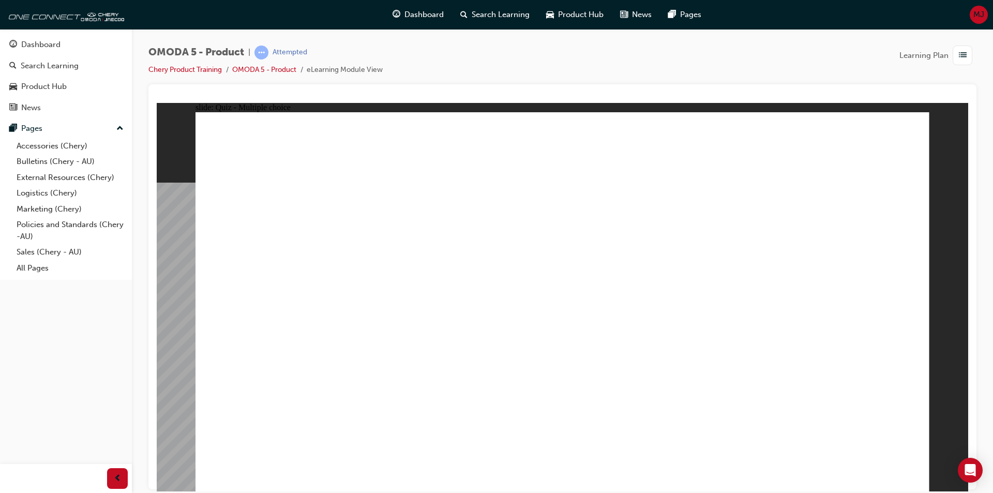
drag, startPoint x: 631, startPoint y: 220, endPoint x: 610, endPoint y: 299, distance: 82.0
drag, startPoint x: 815, startPoint y: 191, endPoint x: 730, endPoint y: 216, distance: 88.9
drag, startPoint x: 663, startPoint y: 273, endPoint x: 782, endPoint y: 308, distance: 123.5
drag, startPoint x: 768, startPoint y: 181, endPoint x: 652, endPoint y: 236, distance: 128.4
drag, startPoint x: 732, startPoint y: 345, endPoint x: 758, endPoint y: 236, distance: 112.2
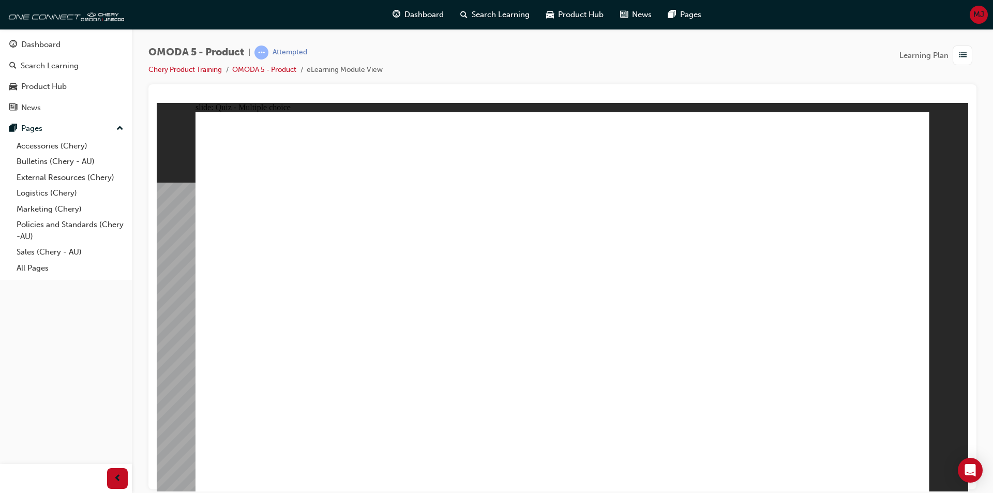
drag, startPoint x: 861, startPoint y: 169, endPoint x: 827, endPoint y: 313, distance: 148.9
drag, startPoint x: 767, startPoint y: 249, endPoint x: 429, endPoint y: 311, distance: 343.9
drag, startPoint x: 853, startPoint y: 240, endPoint x: 301, endPoint y: 337, distance: 559.5
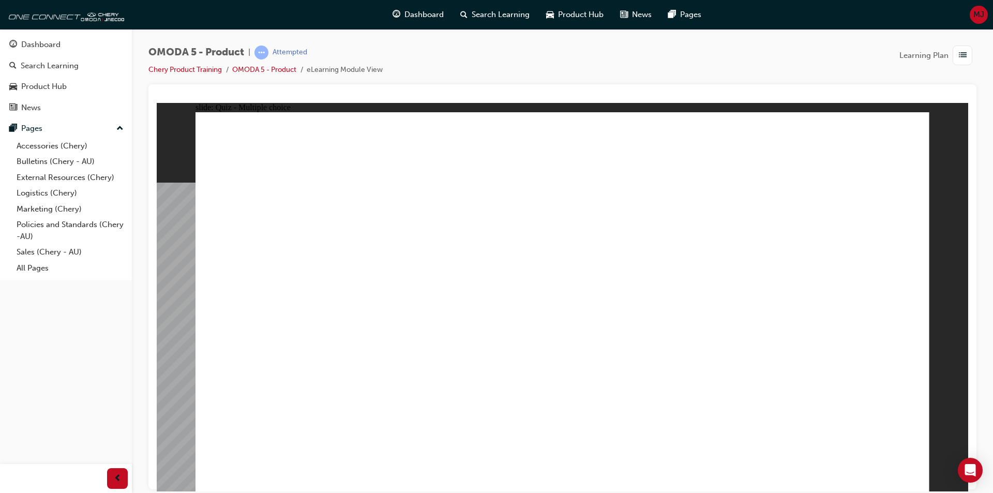
radio input "true"
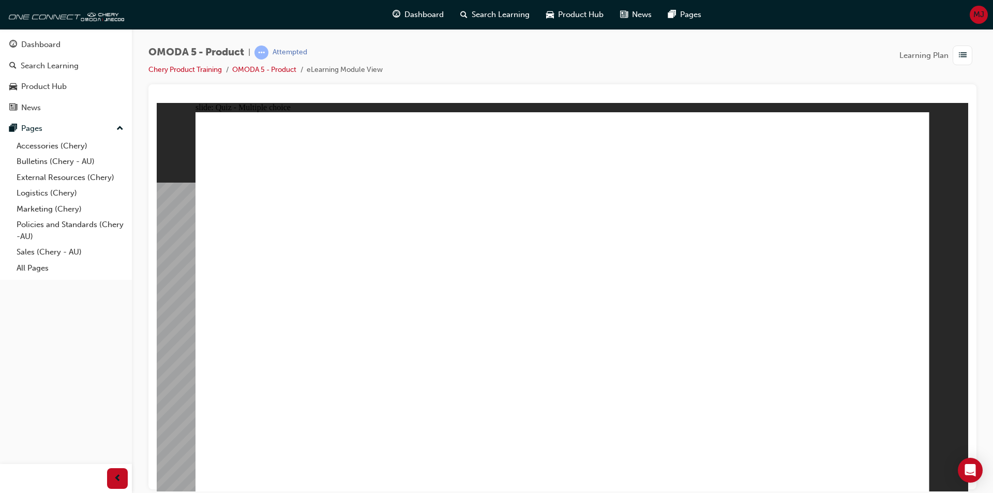
drag, startPoint x: 698, startPoint y: 265, endPoint x: 407, endPoint y: 297, distance: 292.4
drag, startPoint x: 756, startPoint y: 138, endPoint x: 425, endPoint y: 264, distance: 354.2
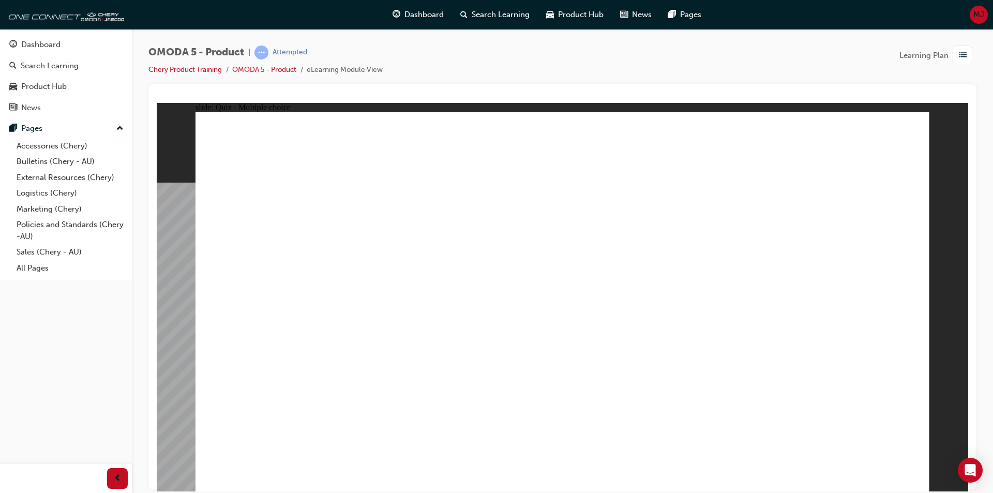
drag, startPoint x: 789, startPoint y: 225, endPoint x: 779, endPoint y: 224, distance: 9.8
radio input "true"
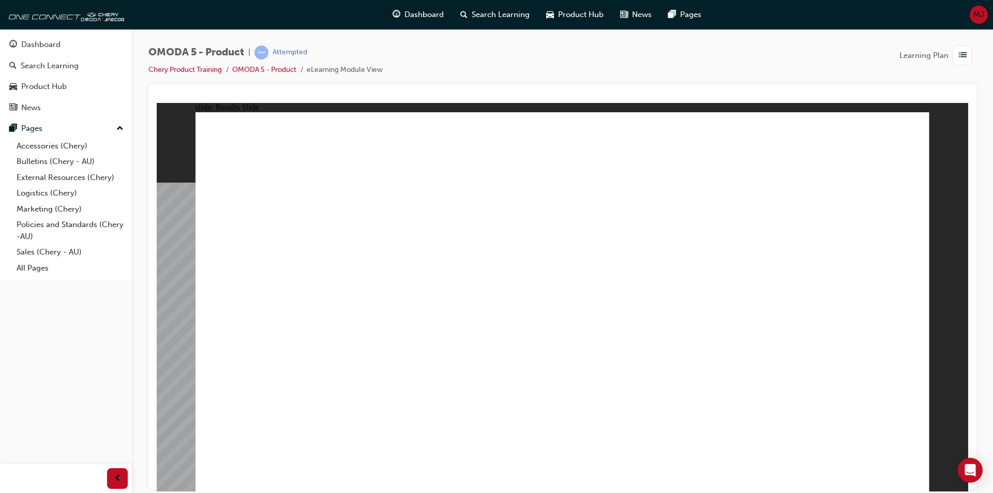
radio input "true"
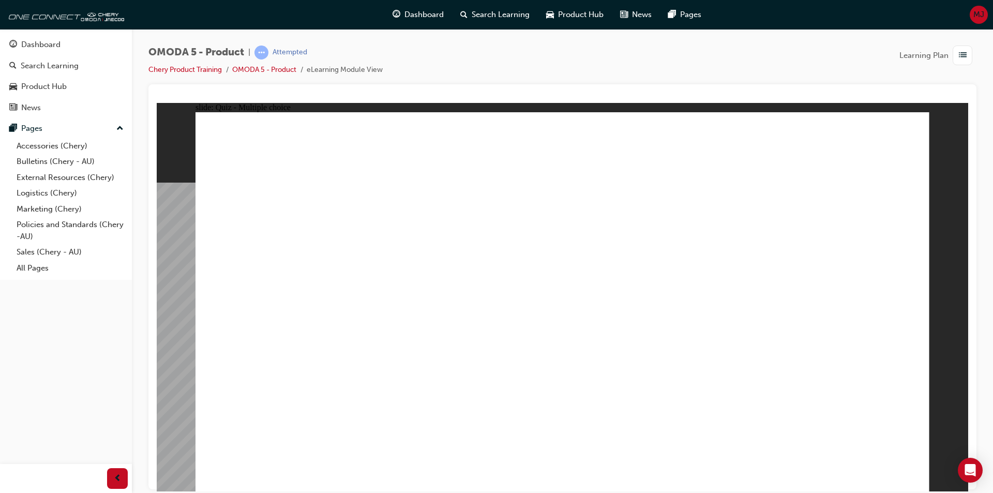
radio input "true"
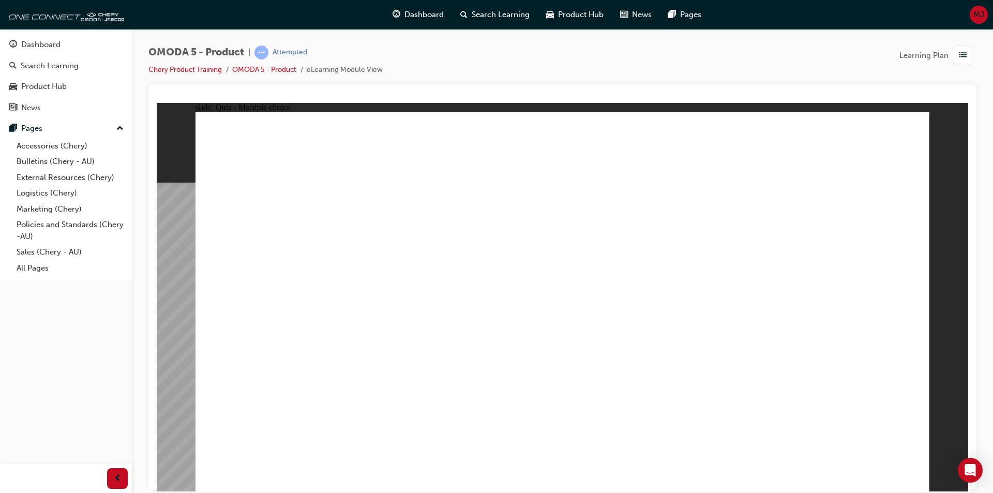
radio input "true"
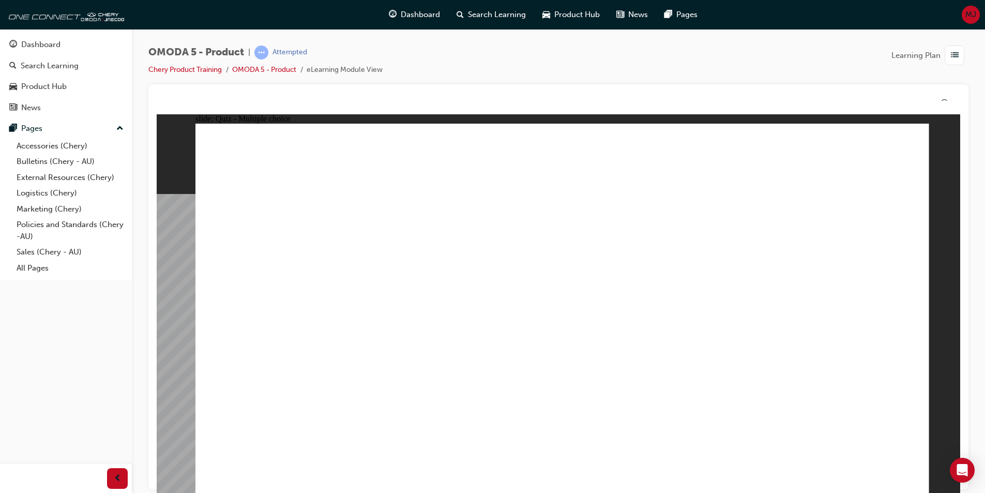
drag, startPoint x: 550, startPoint y: 358, endPoint x: 550, endPoint y: 369, distance: 11.4
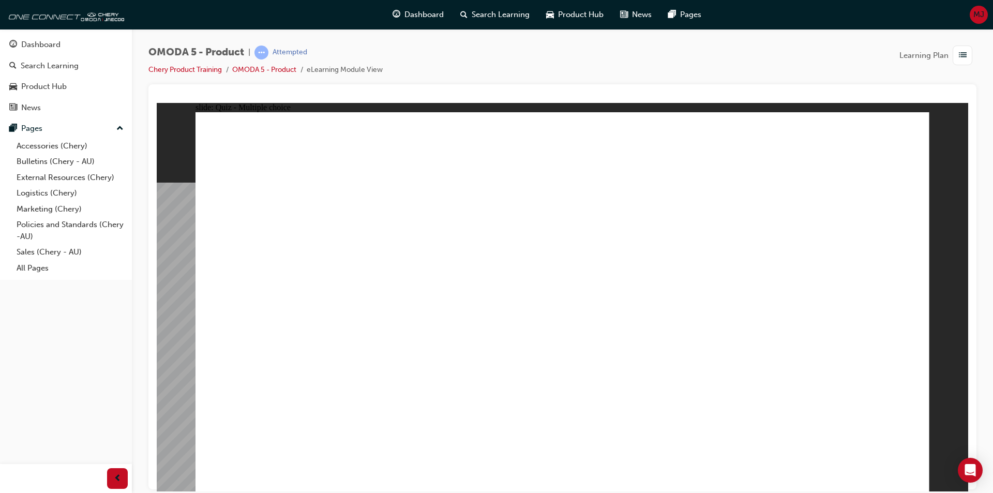
radio input "true"
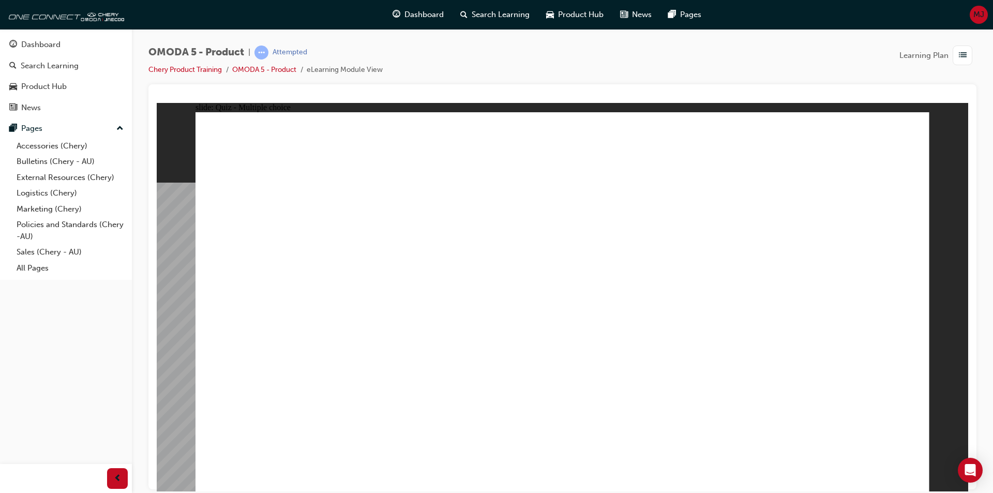
drag, startPoint x: 581, startPoint y: 209, endPoint x: 290, endPoint y: 374, distance: 334.6
drag, startPoint x: 550, startPoint y: 169, endPoint x: 569, endPoint y: 196, distance: 32.7
drag, startPoint x: 832, startPoint y: 250, endPoint x: 796, endPoint y: 276, distance: 43.8
drag, startPoint x: 708, startPoint y: 287, endPoint x: 608, endPoint y: 355, distance: 120.9
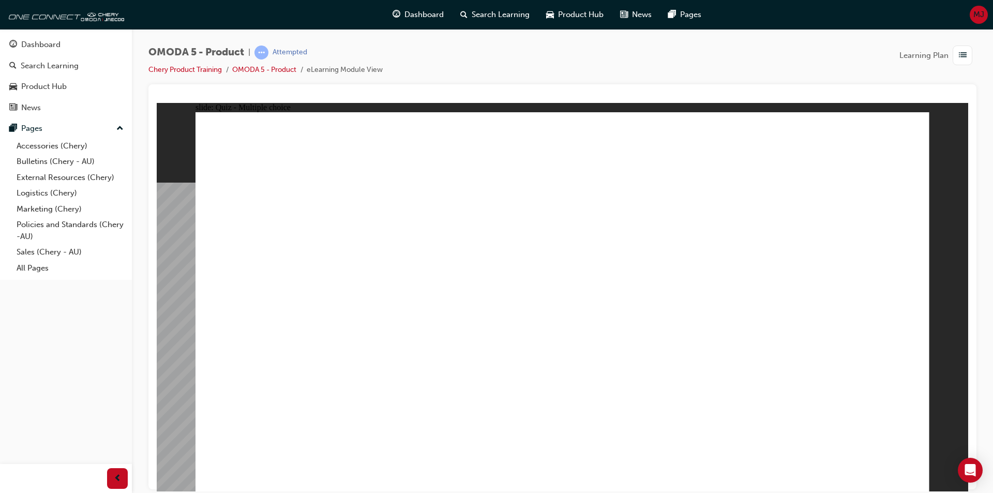
drag, startPoint x: 758, startPoint y: 258, endPoint x: 569, endPoint y: 374, distance: 222.0
drag, startPoint x: 577, startPoint y: 141, endPoint x: 304, endPoint y: 388, distance: 367.9
drag, startPoint x: 715, startPoint y: 137, endPoint x: 679, endPoint y: 126, distance: 37.1
drag, startPoint x: 693, startPoint y: 143, endPoint x: 697, endPoint y: 147, distance: 5.5
drag, startPoint x: 695, startPoint y: 160, endPoint x: 712, endPoint y: 324, distance: 165.3
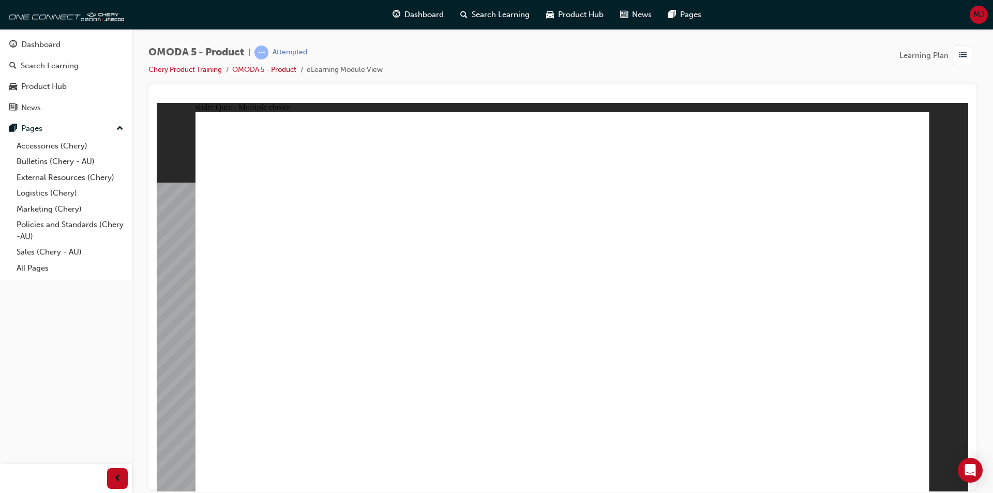
drag, startPoint x: 694, startPoint y: 137, endPoint x: 732, endPoint y: 339, distance: 205.6
drag, startPoint x: 703, startPoint y: 173, endPoint x: 298, endPoint y: 382, distance: 455.8
drag, startPoint x: 713, startPoint y: 205, endPoint x: 445, endPoint y: 373, distance: 316.9
drag, startPoint x: 840, startPoint y: 248, endPoint x: 428, endPoint y: 331, distance: 420.0
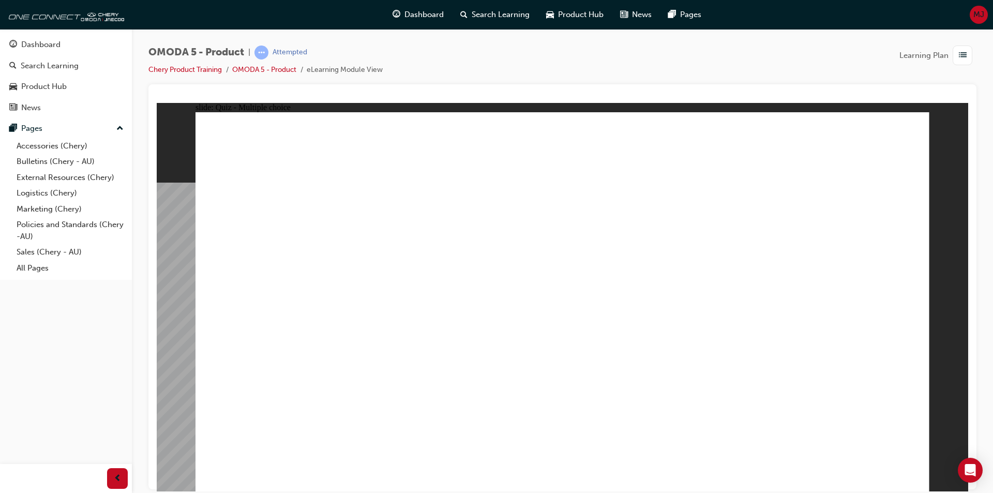
drag, startPoint x: 853, startPoint y: 177, endPoint x: 609, endPoint y: 379, distance: 316.2
drag, startPoint x: 834, startPoint y: 141, endPoint x: 462, endPoint y: 335, distance: 418.9
drag, startPoint x: 568, startPoint y: 290, endPoint x: 433, endPoint y: 379, distance: 161.6
drag, startPoint x: 550, startPoint y: 250, endPoint x: 451, endPoint y: 371, distance: 156.9
drag, startPoint x: 719, startPoint y: 251, endPoint x: 294, endPoint y: 390, distance: 447.1
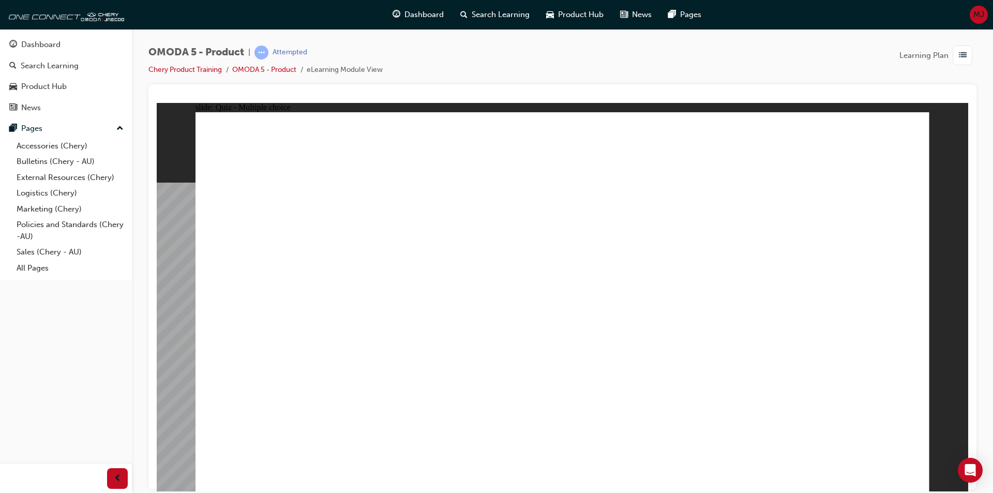
drag, startPoint x: 616, startPoint y: 170, endPoint x: 490, endPoint y: 375, distance: 241.0
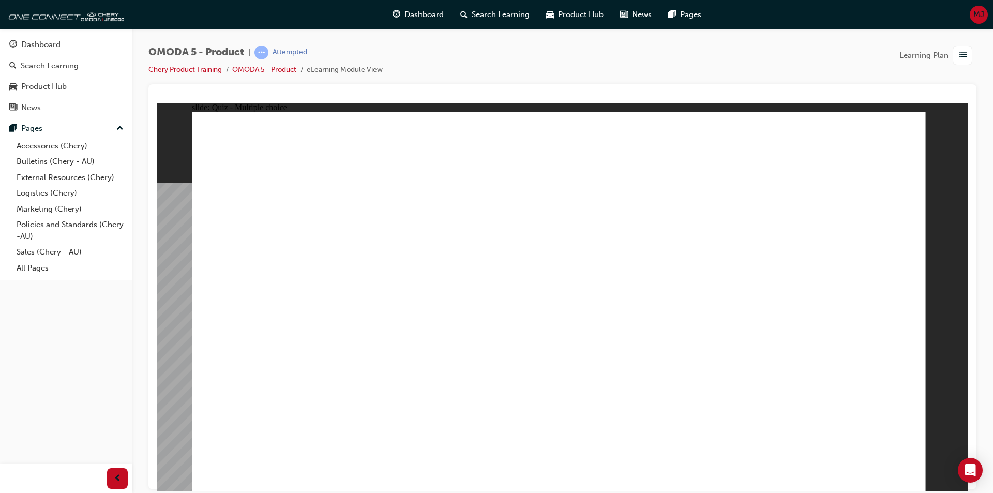
drag, startPoint x: 568, startPoint y: 344, endPoint x: 567, endPoint y: 361, distance: 17.1
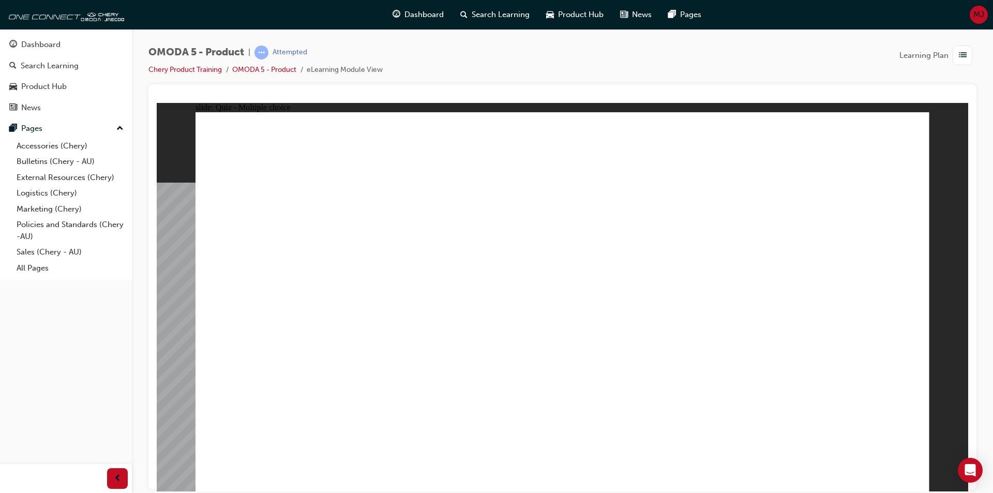
drag, startPoint x: 573, startPoint y: 237, endPoint x: 561, endPoint y: 249, distance: 16.8
radio input "true"
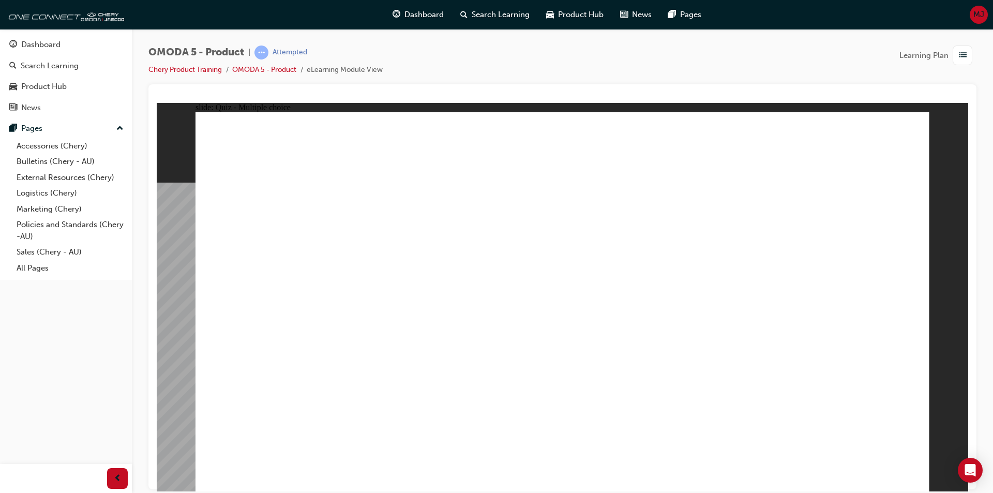
drag, startPoint x: 663, startPoint y: 195, endPoint x: 608, endPoint y: 351, distance: 165.2
drag, startPoint x: 650, startPoint y: 258, endPoint x: 455, endPoint y: 338, distance: 211.5
drag, startPoint x: 829, startPoint y: 190, endPoint x: 827, endPoint y: 256, distance: 65.7
drag, startPoint x: 804, startPoint y: 252, endPoint x: 392, endPoint y: 340, distance: 421.4
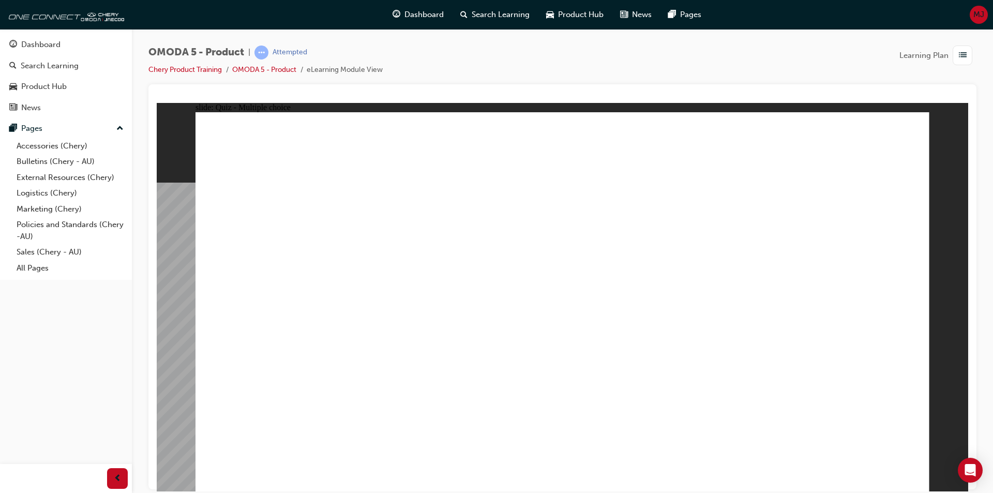
radio input "true"
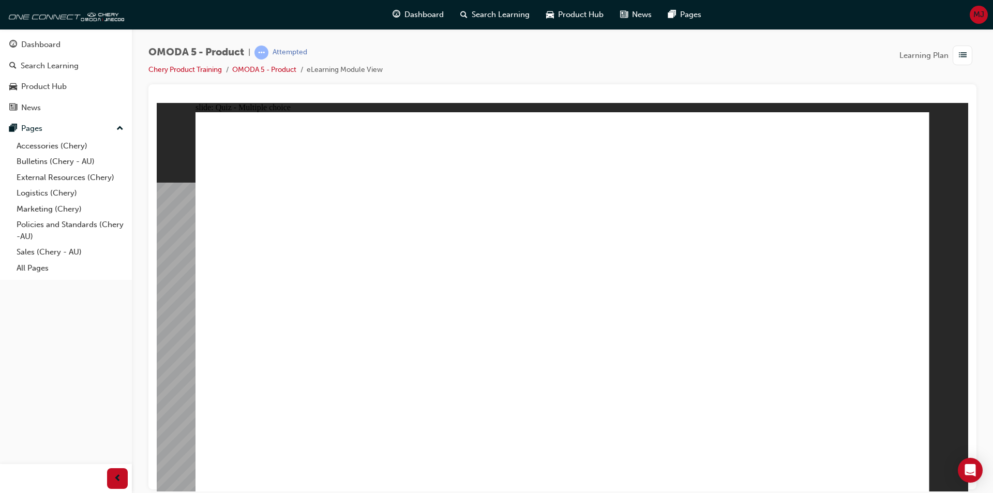
drag, startPoint x: 703, startPoint y: 140, endPoint x: 371, endPoint y: 315, distance: 375.2
drag, startPoint x: 284, startPoint y: 286, endPoint x: 662, endPoint y: 125, distance: 411.5
drag, startPoint x: 675, startPoint y: 268, endPoint x: 345, endPoint y: 291, distance: 330.7
drag, startPoint x: 552, startPoint y: 327, endPoint x: 388, endPoint y: 325, distance: 163.9
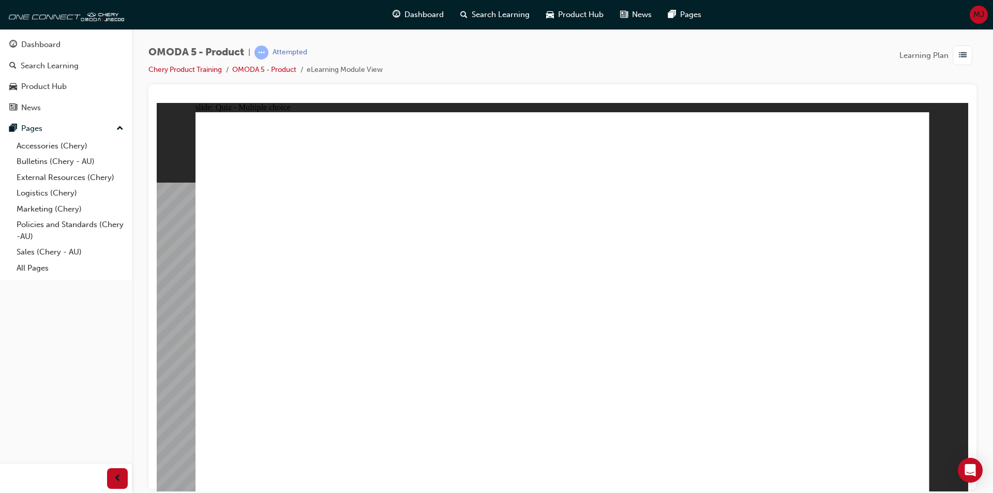
drag, startPoint x: 655, startPoint y: 308, endPoint x: 404, endPoint y: 319, distance: 251.0
drag, startPoint x: 684, startPoint y: 193, endPoint x: 668, endPoint y: 207, distance: 20.5
drag, startPoint x: 697, startPoint y: 188, endPoint x: 444, endPoint y: 326, distance: 287.9
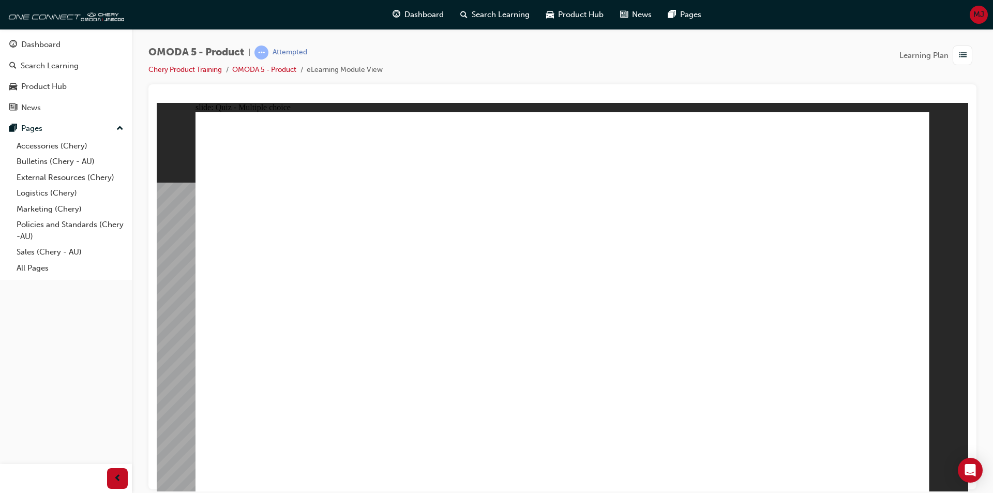
drag, startPoint x: 560, startPoint y: 380, endPoint x: 562, endPoint y: 367, distance: 13.1
radio input "true"
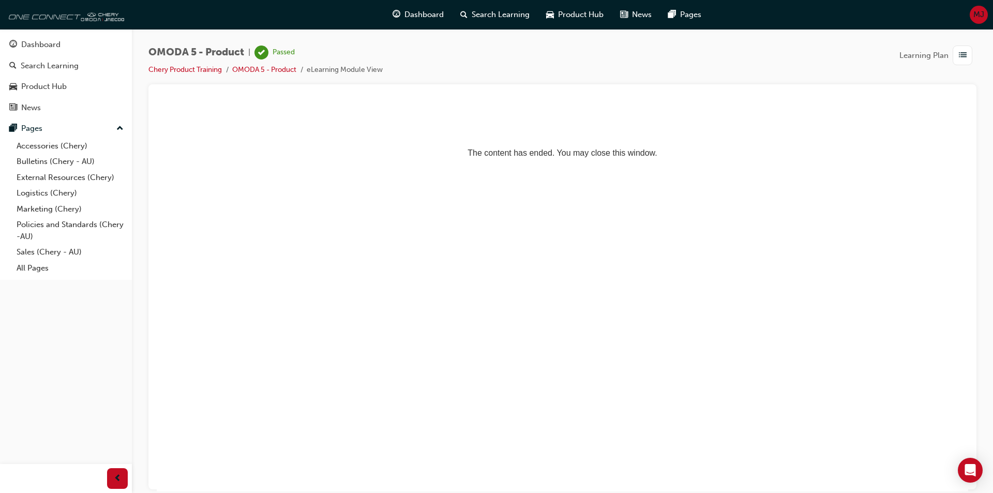
click at [62, 15] on img at bounding box center [64, 14] width 119 height 21
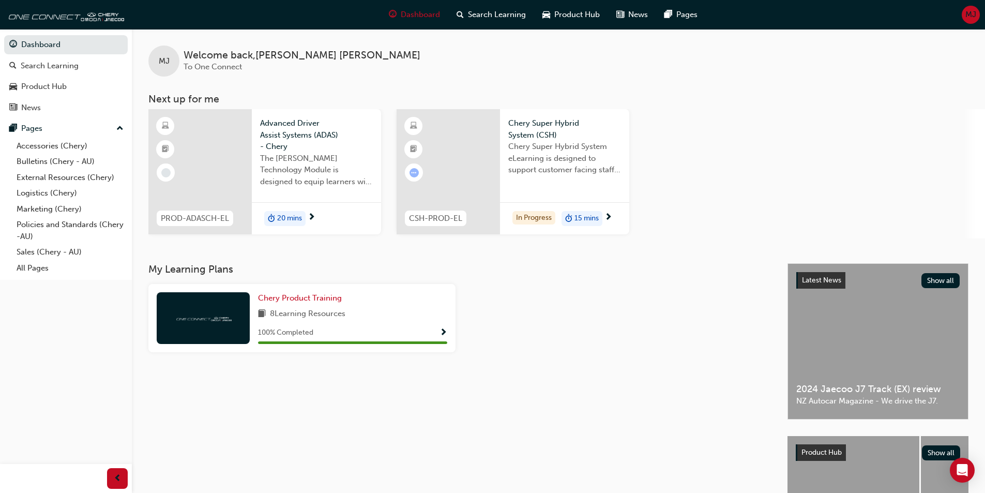
click at [604, 314] on div at bounding box center [617, 322] width 315 height 77
click at [579, 216] on span "15 mins" at bounding box center [586, 219] width 24 height 12
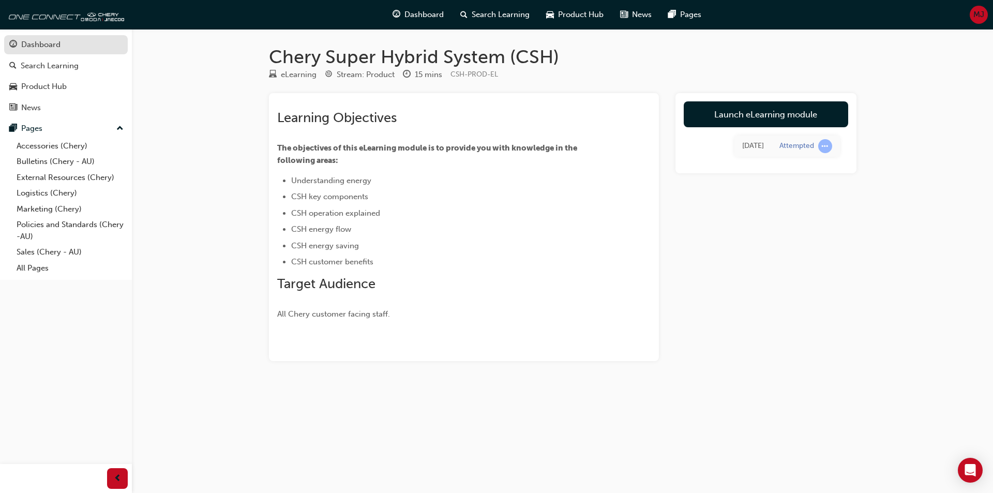
click at [56, 49] on div "Dashboard" at bounding box center [40, 45] width 39 height 12
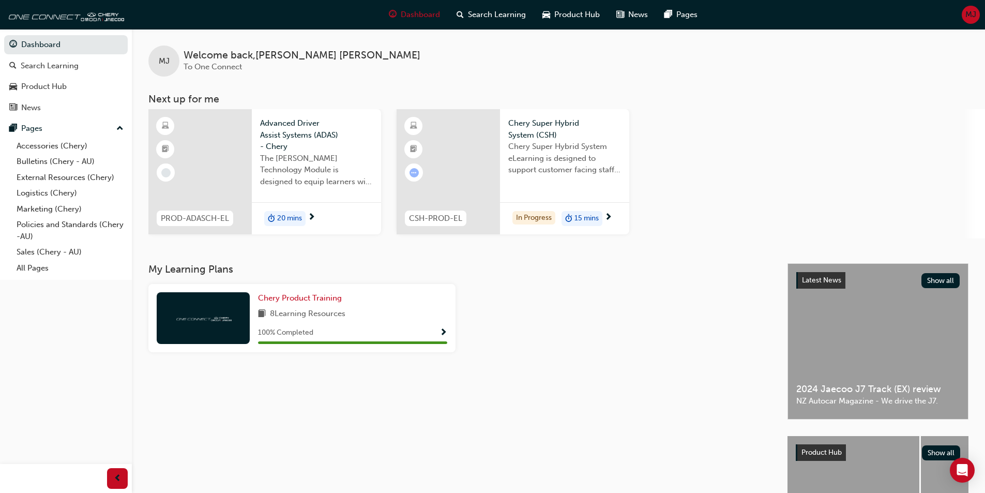
click at [976, 13] on span "MJ" at bounding box center [970, 15] width 11 height 12
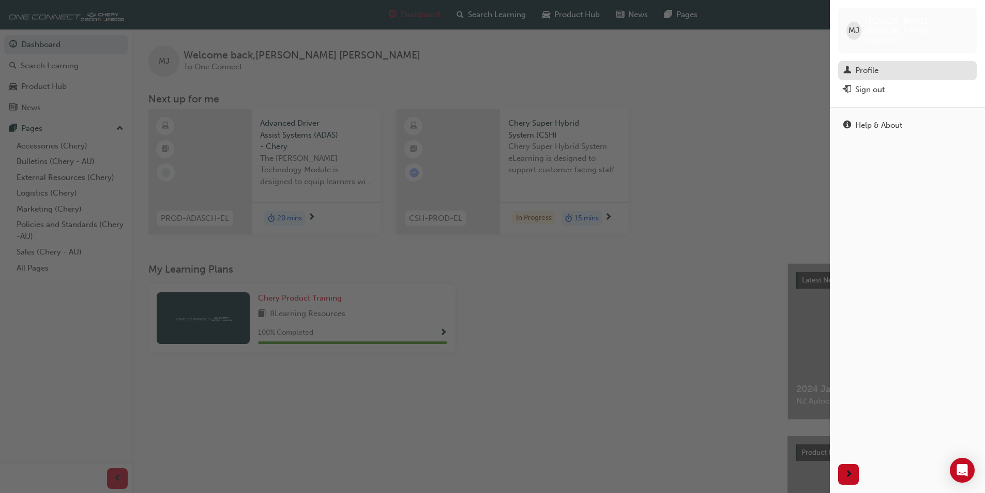
click at [885, 65] on div "Profile" at bounding box center [907, 70] width 128 height 13
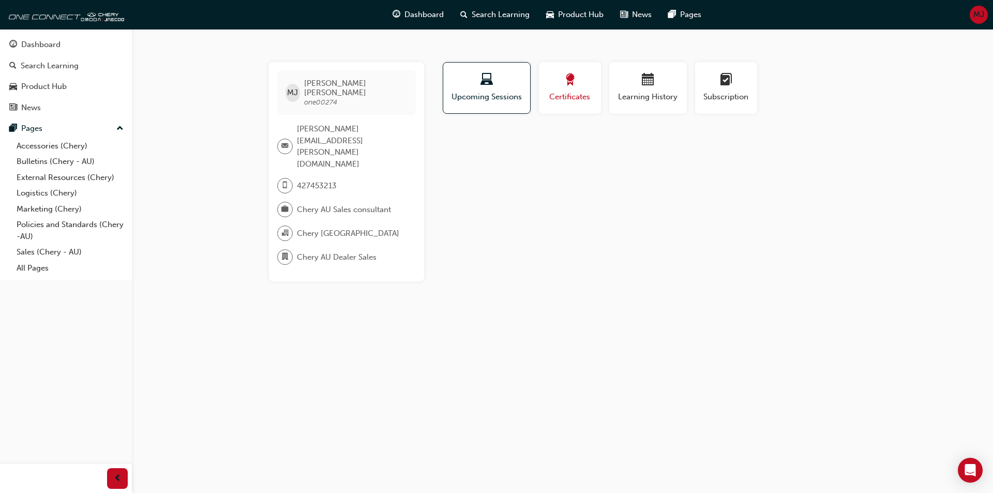
click at [577, 67] on button "Certificates" at bounding box center [570, 88] width 62 height 52
click at [490, 86] on span "laptop-icon" at bounding box center [486, 80] width 12 height 14
drag, startPoint x: 346, startPoint y: 131, endPoint x: 293, endPoint y: 116, distance: 55.8
click at [293, 123] on div "[PERSON_NAME][EMAIL_ADDRESS][PERSON_NAME][DOMAIN_NAME]" at bounding box center [342, 146] width 130 height 47
copy div "[PERSON_NAME][EMAIL_ADDRESS][PERSON_NAME][DOMAIN_NAME]"
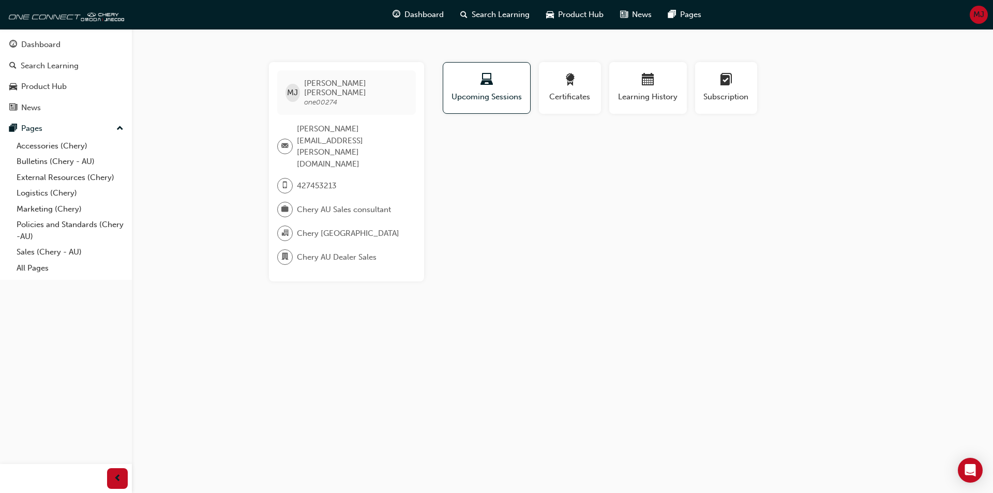
click at [517, 186] on div "Profile Upcoming Sessions Certificates Learning History Subscription [PERSON_NA…" at bounding box center [649, 171] width 416 height 219
drag, startPoint x: 358, startPoint y: 135, endPoint x: 296, endPoint y: 120, distance: 63.7
click at [297, 123] on span "[PERSON_NAME][EMAIL_ADDRESS][PERSON_NAME][DOMAIN_NAME]" at bounding box center [352, 146] width 111 height 47
copy span "[PERSON_NAME][EMAIL_ADDRESS][PERSON_NAME][DOMAIN_NAME]"
